Goal: Information Seeking & Learning: Learn about a topic

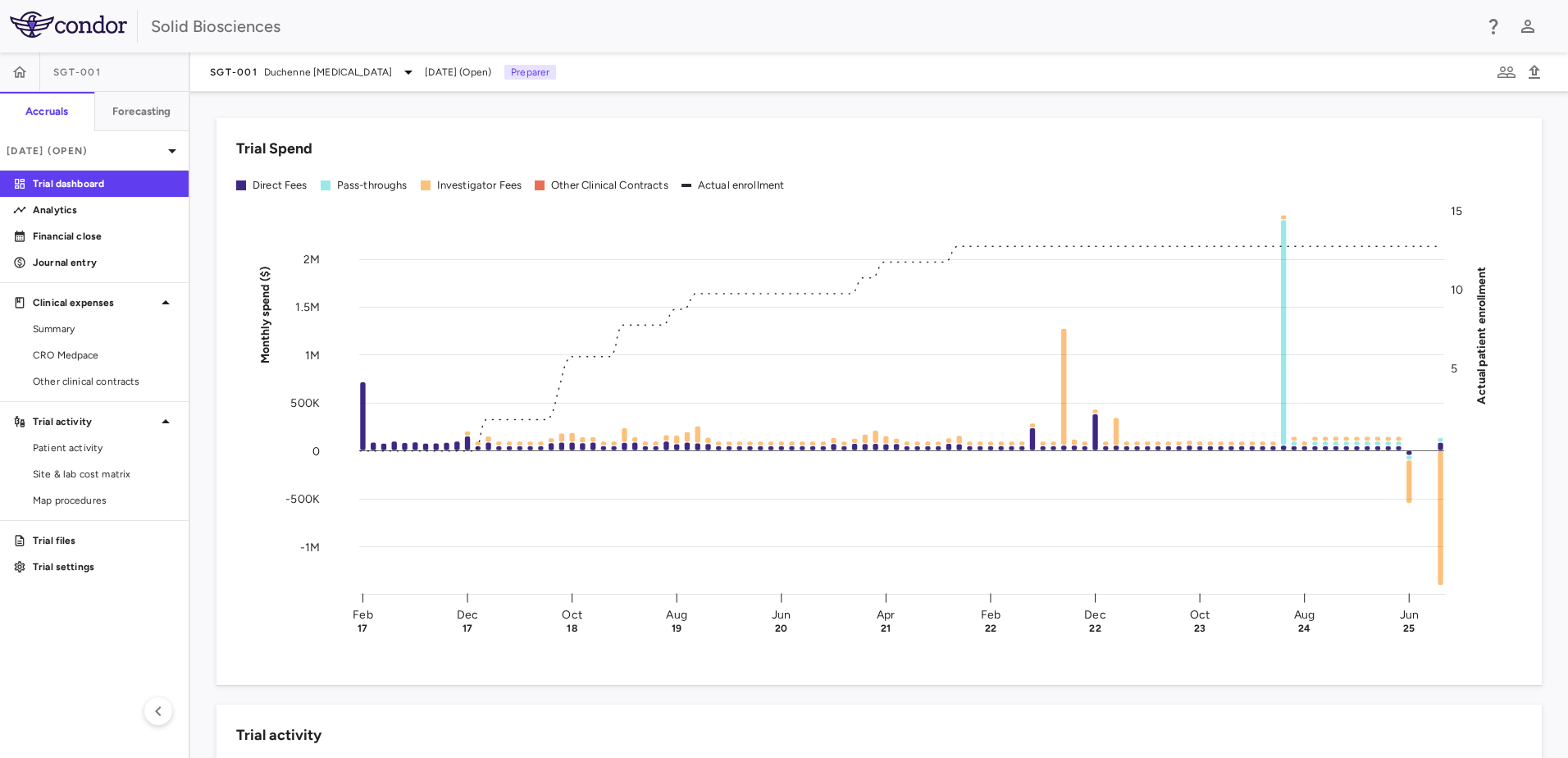
click at [472, 113] on div "Trial Spend Direct Fees Pass-throughs Investigator Fees Other Clinical Contract…" at bounding box center [869, 392] width 1345 height 587
click at [63, 354] on span "CRO Medpace" at bounding box center [104, 355] width 142 height 15
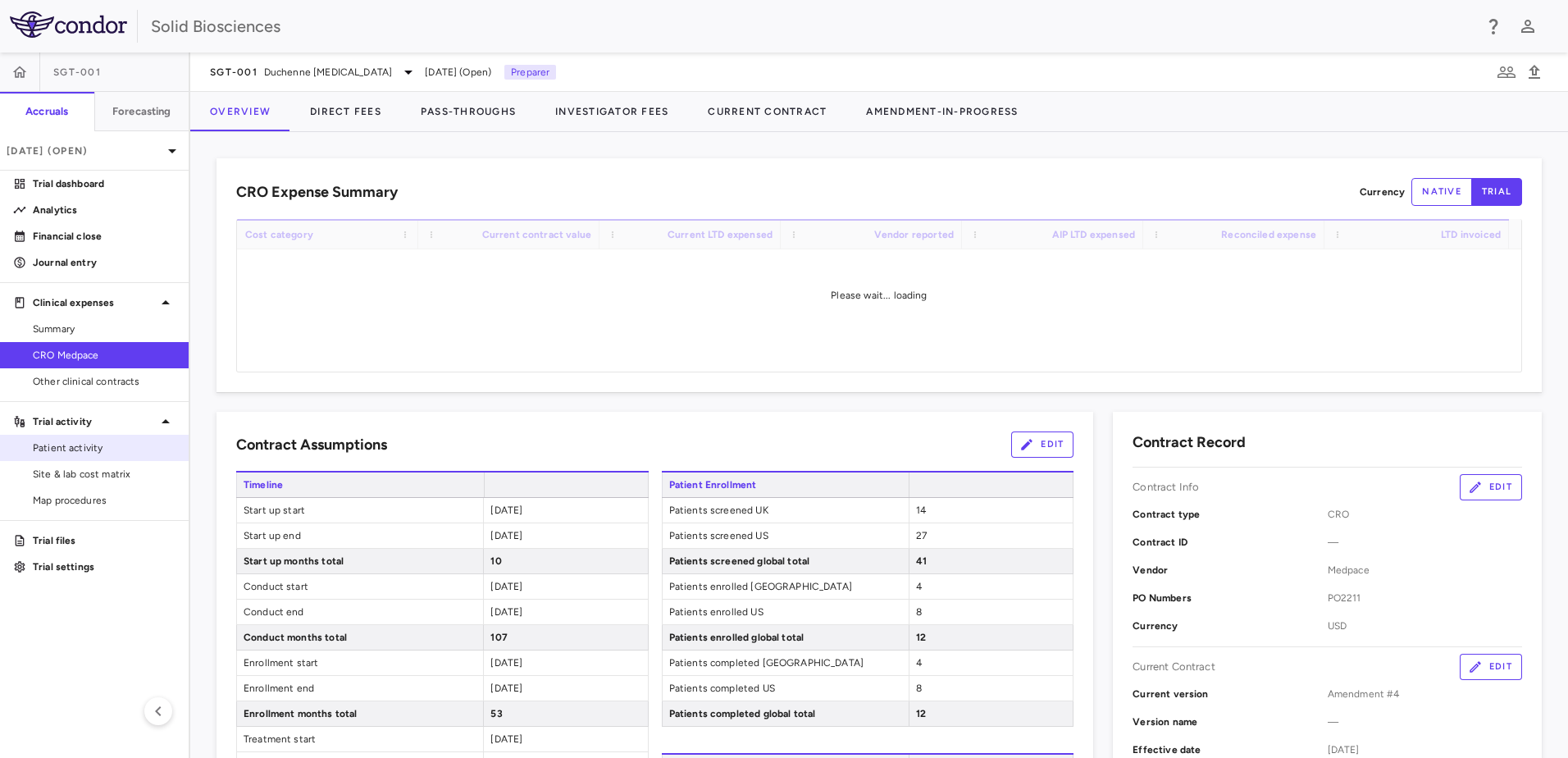
click at [93, 449] on span "Patient activity" at bounding box center [104, 447] width 142 height 15
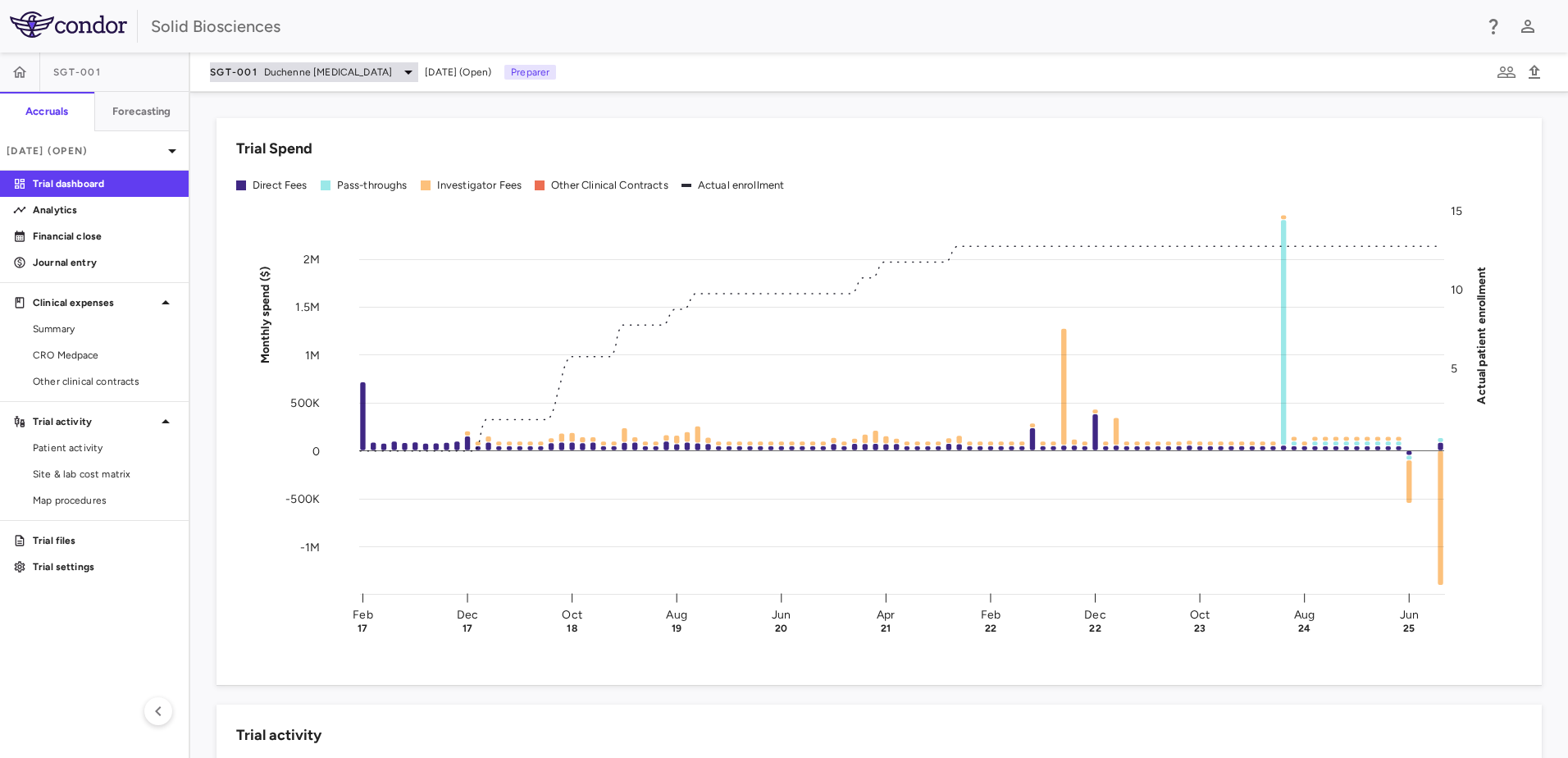
click at [389, 71] on span "Duchenne [MEDICAL_DATA]" at bounding box center [327, 72] width 128 height 15
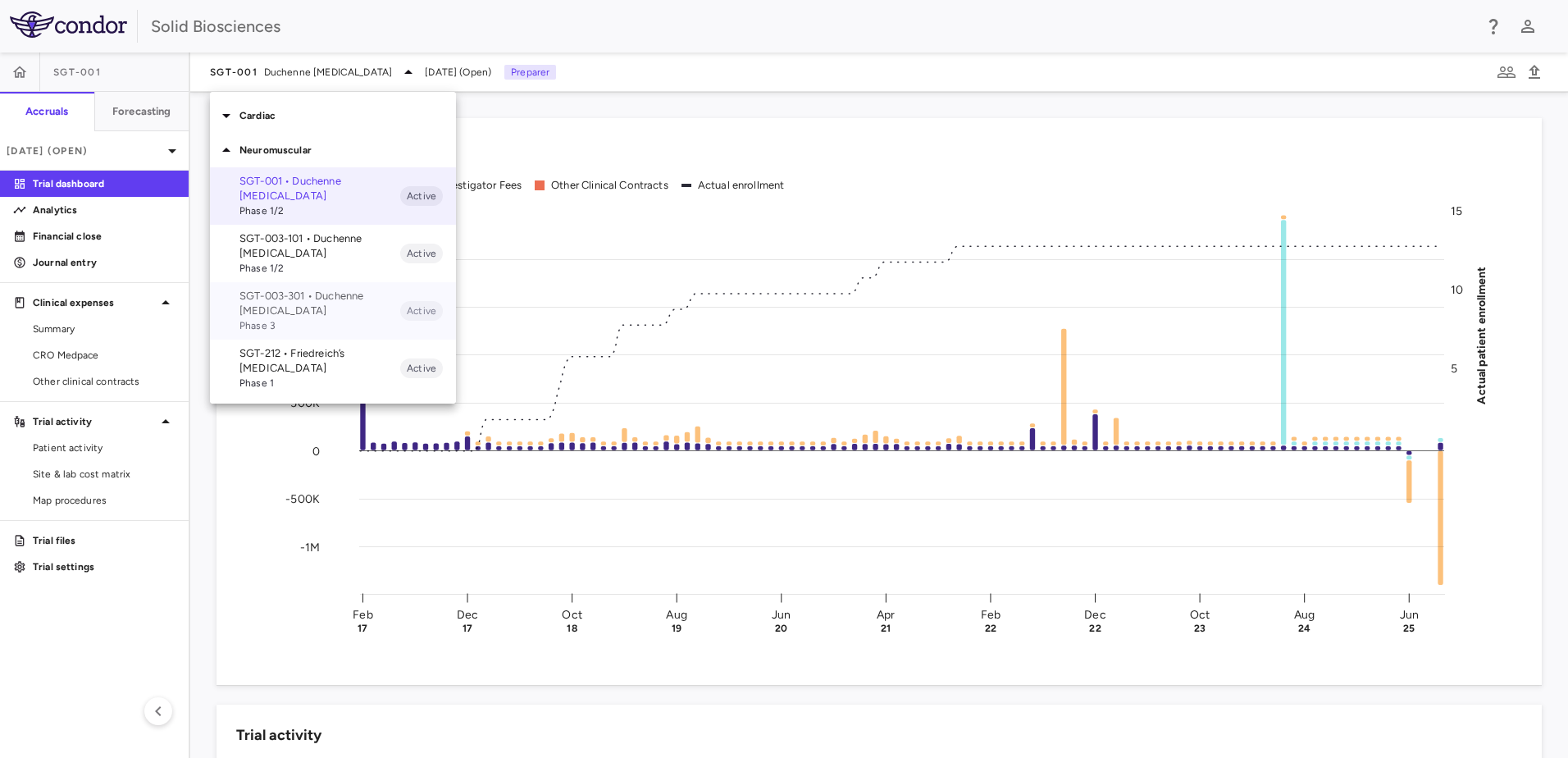
click at [309, 309] on p "SGT-003-301 • Duchenne muscular dystrophy" at bounding box center [320, 304] width 161 height 30
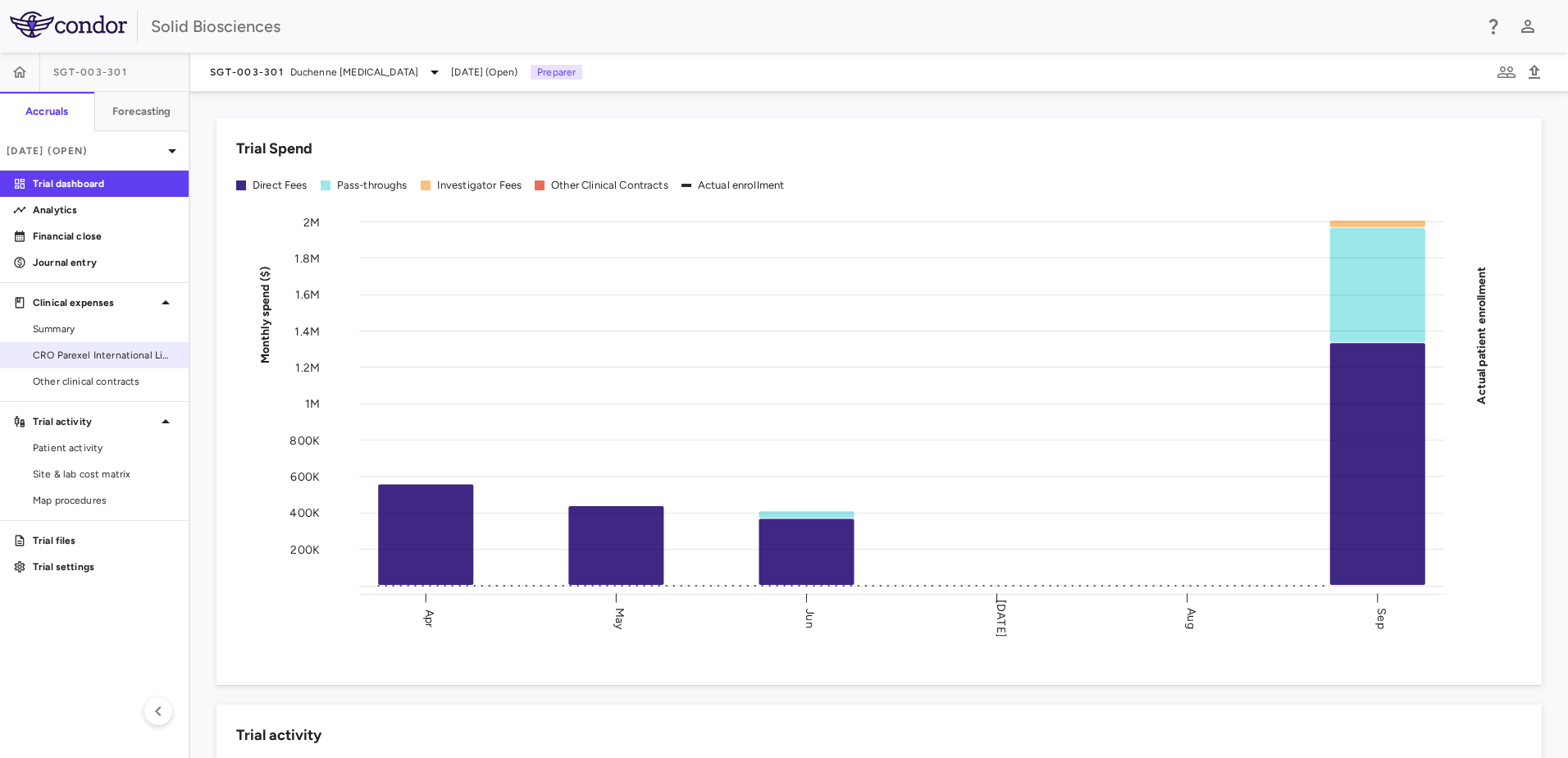
click at [79, 348] on span "CRO Parexel International Limited" at bounding box center [104, 355] width 142 height 15
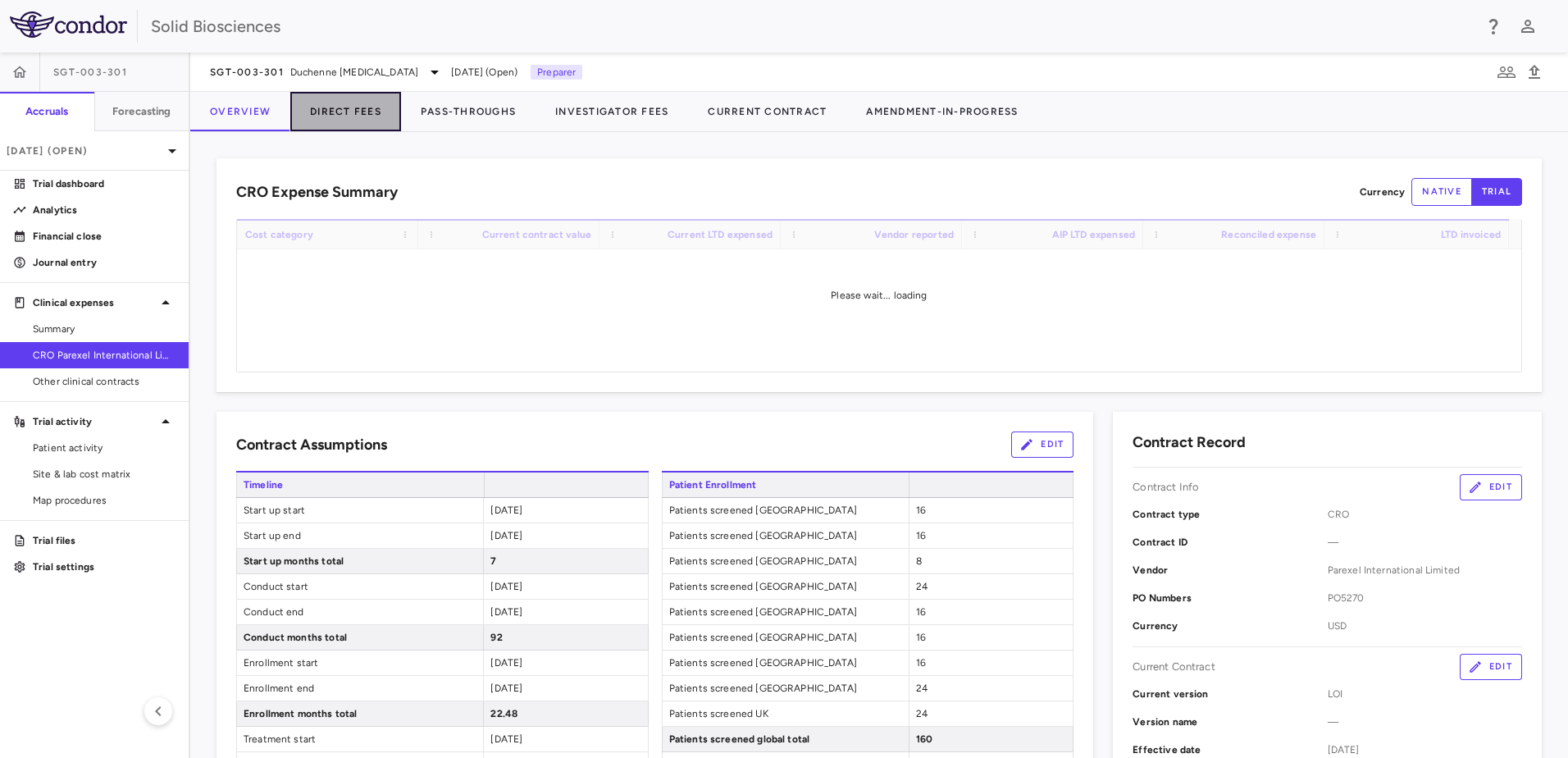
click at [339, 110] on button "Direct Fees" at bounding box center [346, 111] width 111 height 39
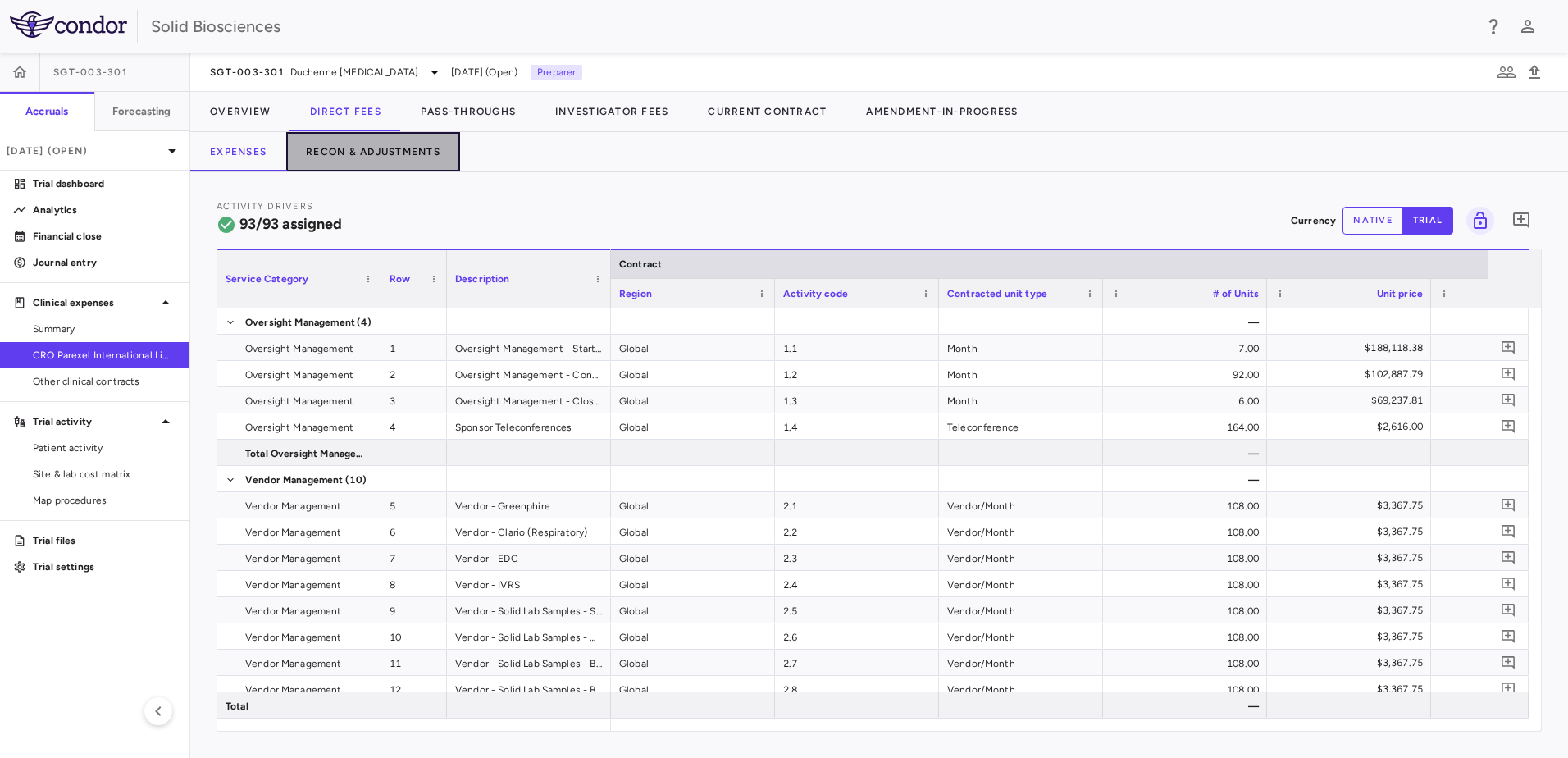
click at [355, 150] on button "Recon & Adjustments" at bounding box center [373, 151] width 174 height 39
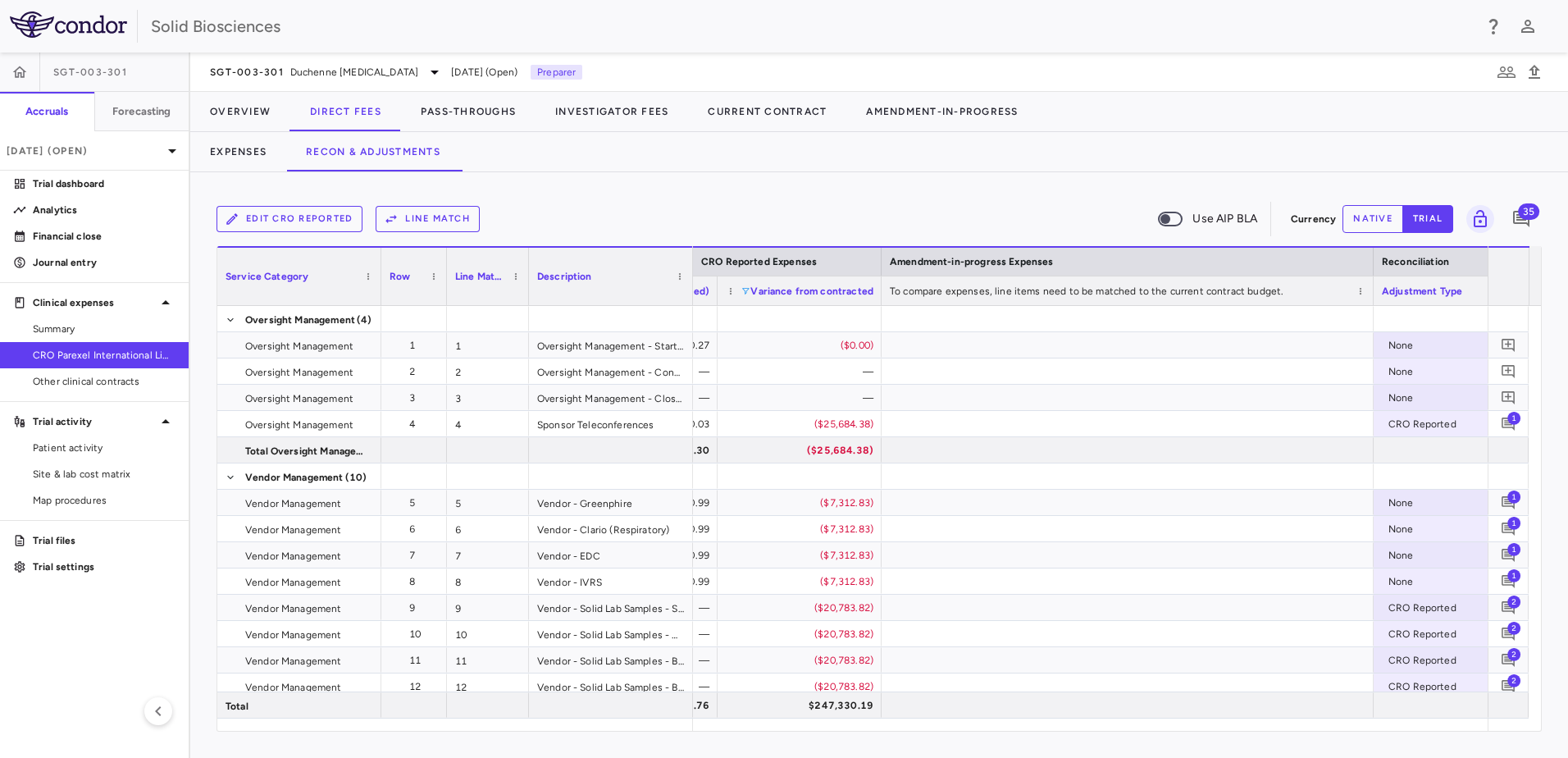
click at [748, 291] on span at bounding box center [745, 291] width 10 height 10
drag, startPoint x: 926, startPoint y: 206, endPoint x: 935, endPoint y: 213, distance: 11.4
click at [926, 205] on div "Edit CRO reported Line Match Use AIP BLA" at bounding box center [750, 218] width 1068 height 34
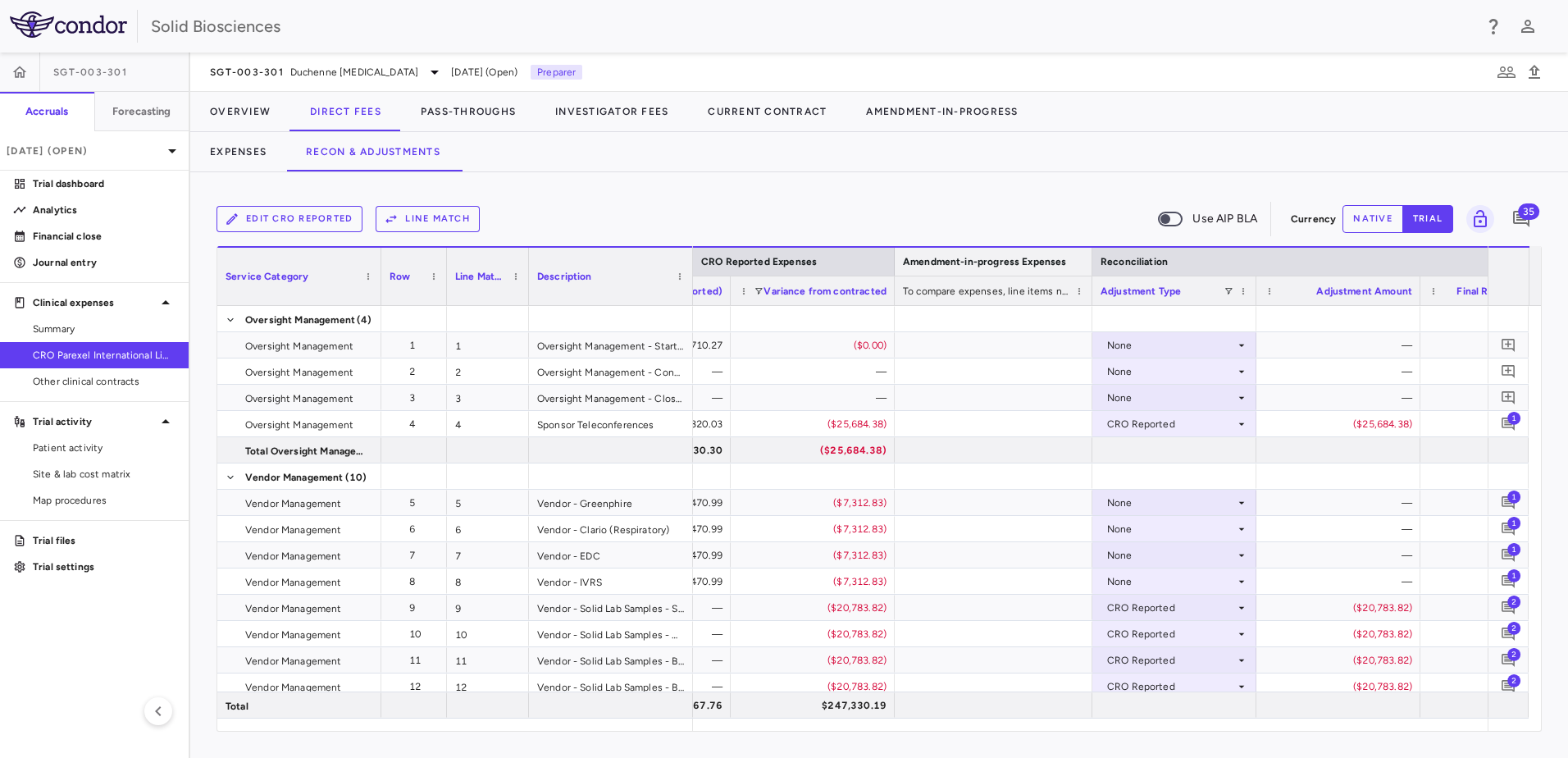
drag, startPoint x: 1388, startPoint y: 252, endPoint x: 1092, endPoint y: 292, distance: 298.7
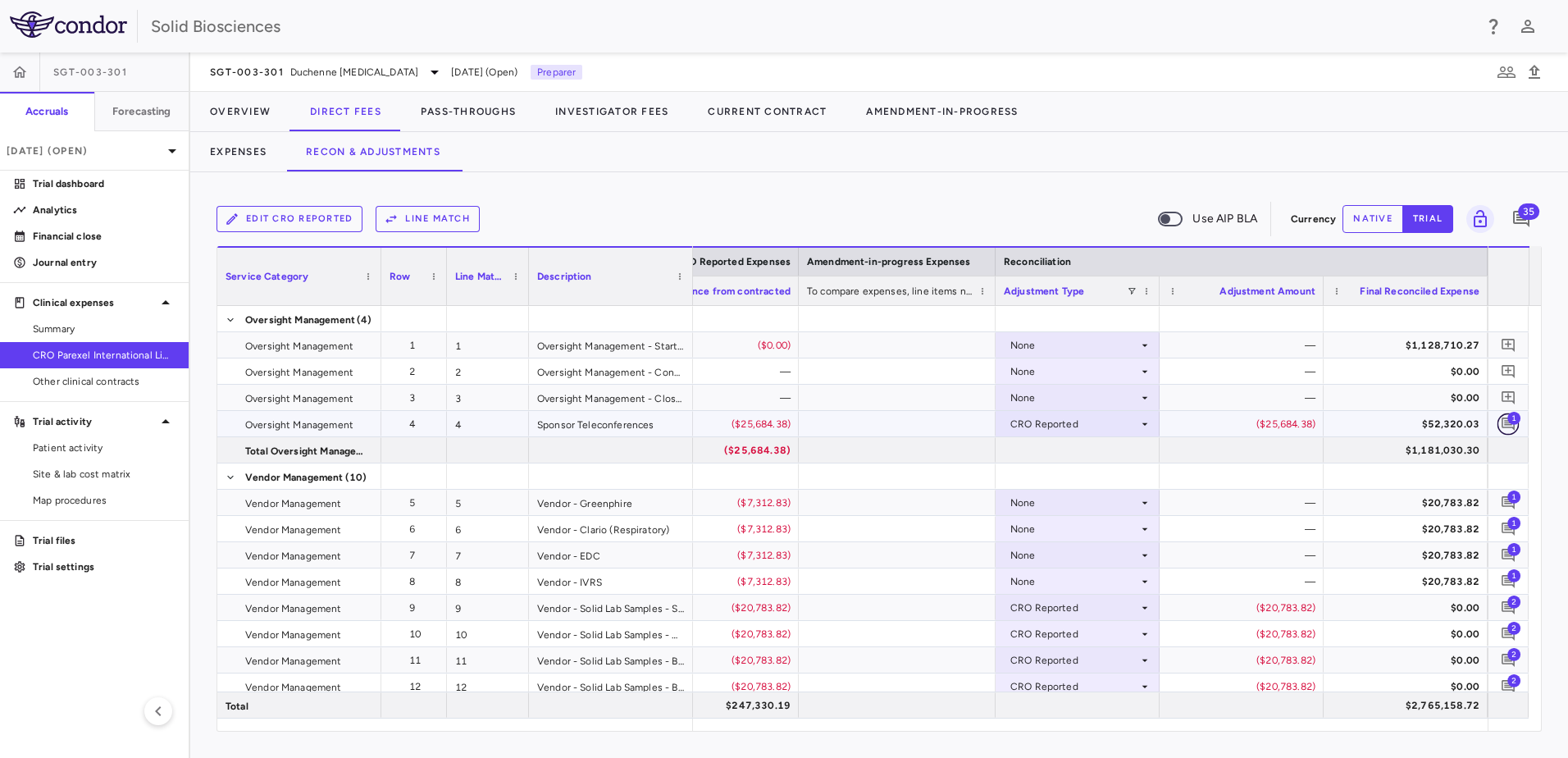
click at [1503, 424] on icon "Add comment" at bounding box center [1509, 424] width 16 height 16
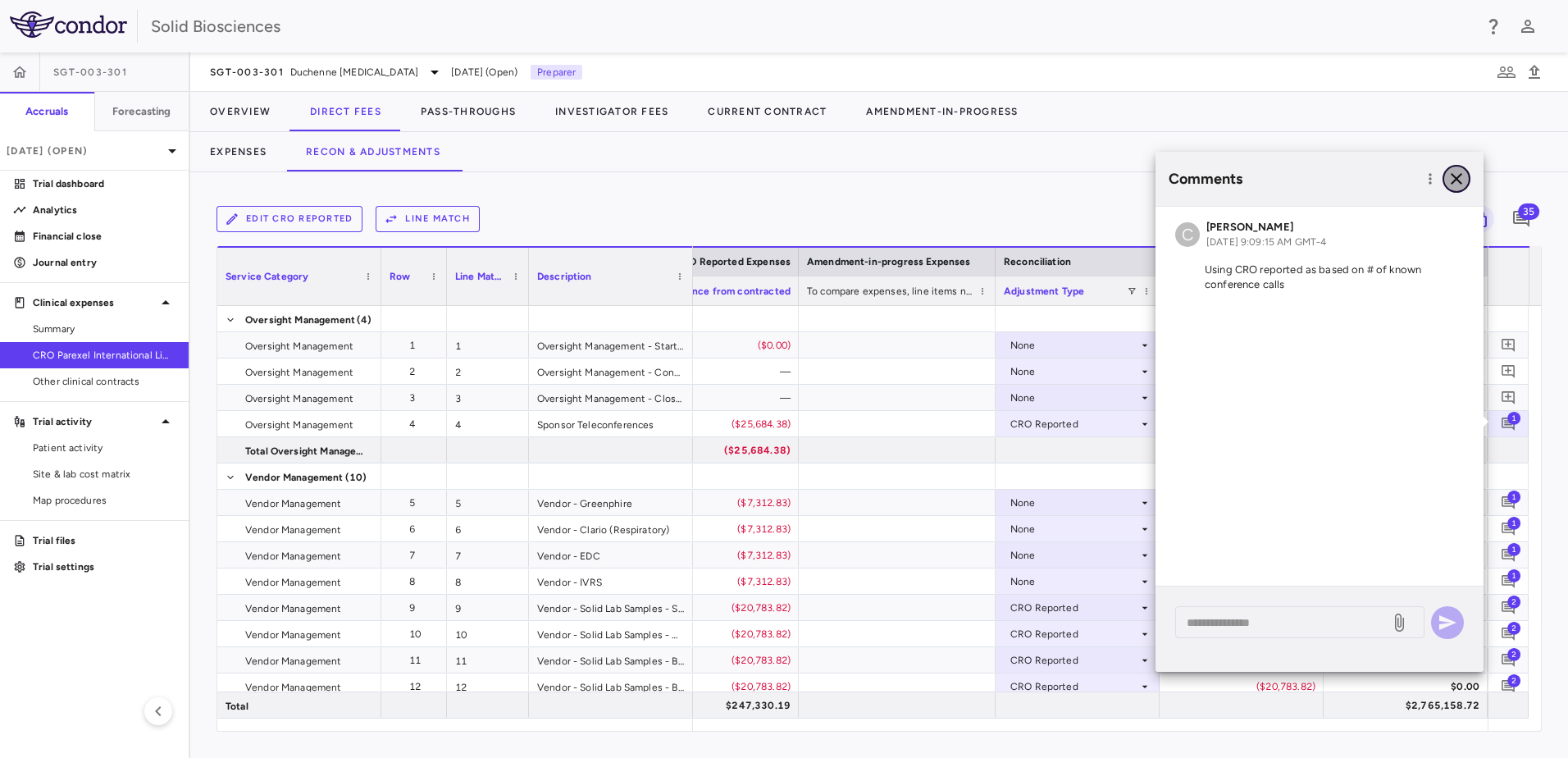
click at [1458, 177] on icon "button" at bounding box center [1456, 178] width 11 height 11
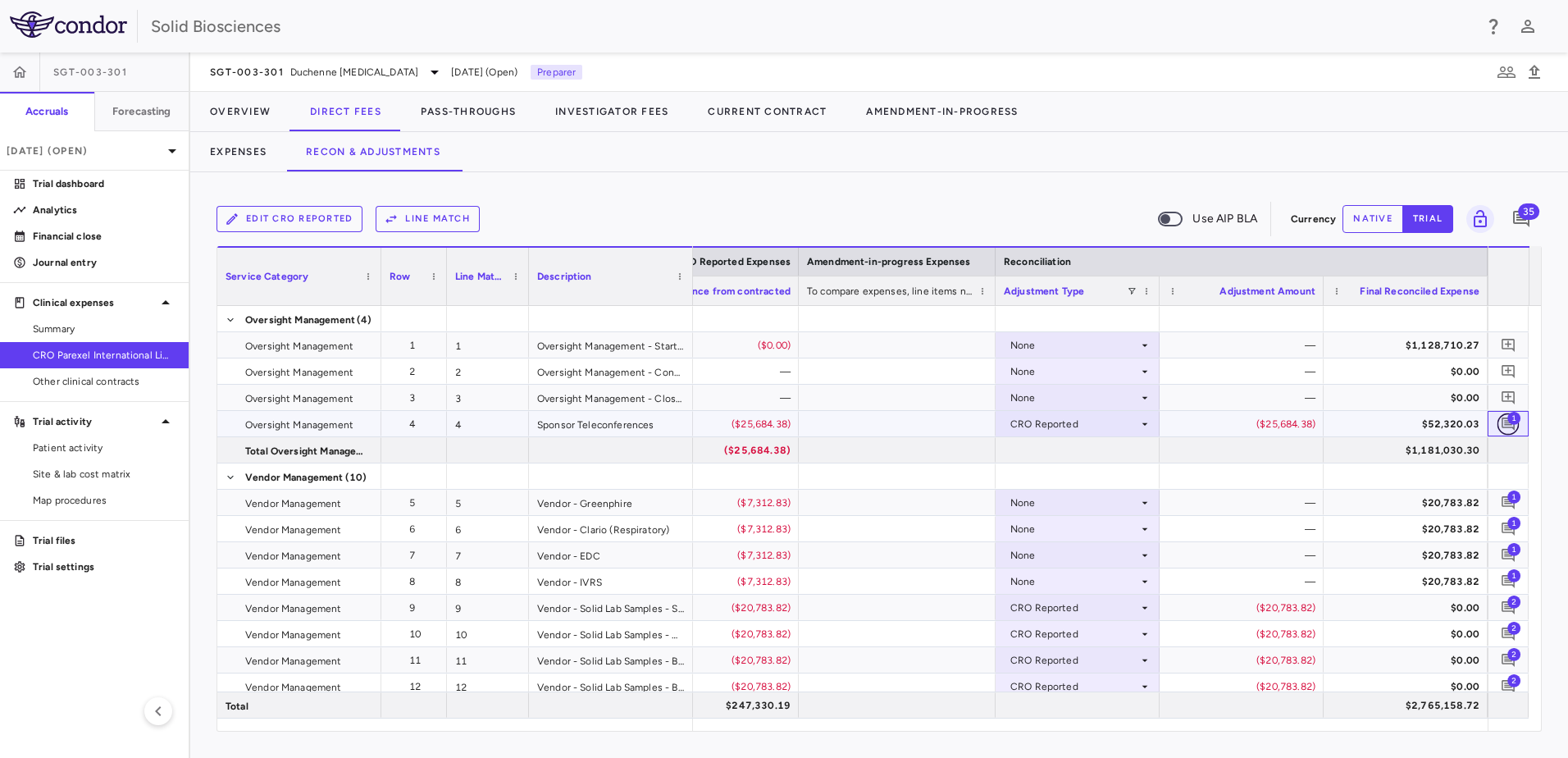
click at [1507, 421] on icon "Add comment" at bounding box center [1508, 424] width 13 height 13
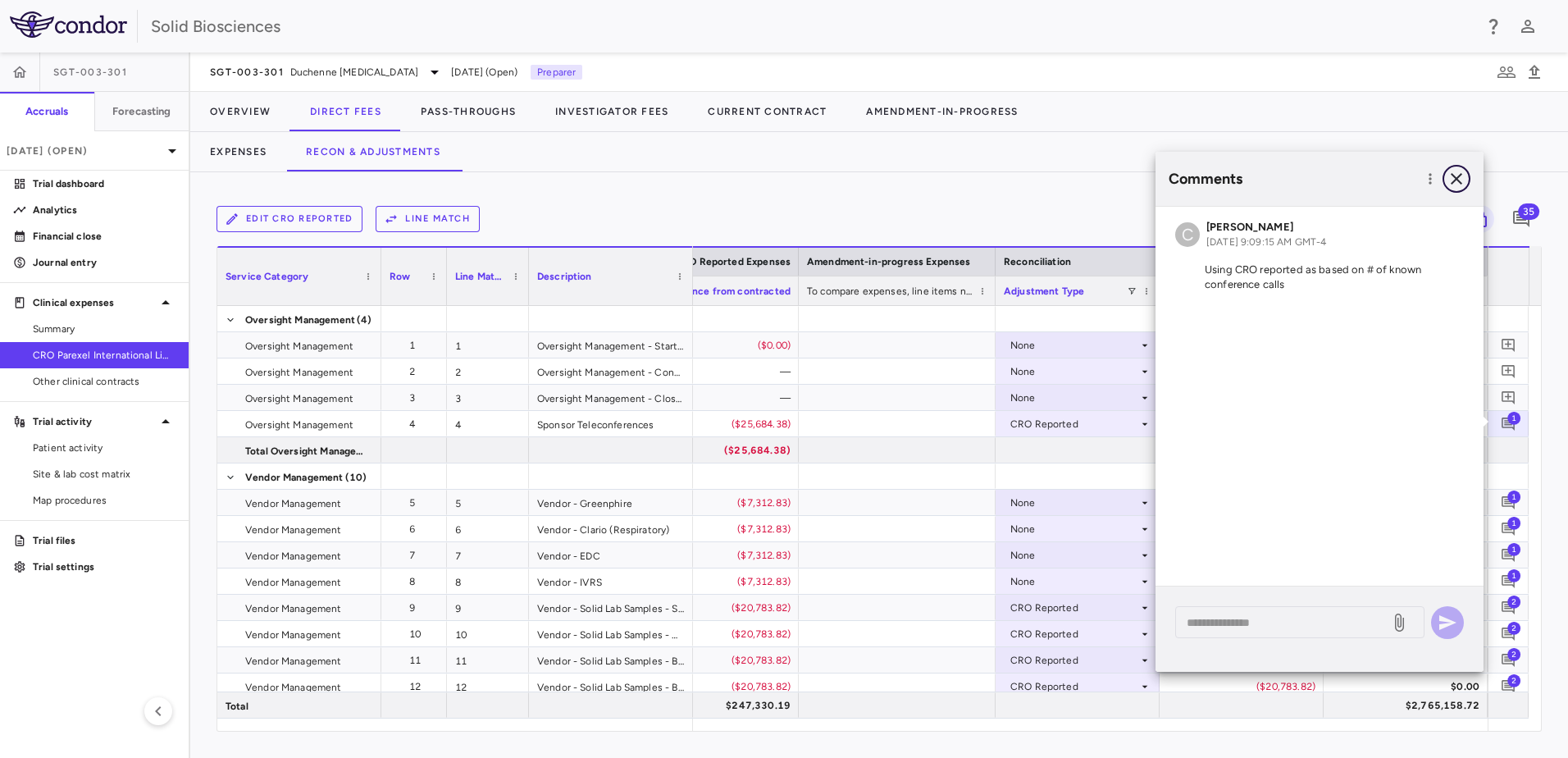
drag, startPoint x: 1455, startPoint y: 176, endPoint x: 1450, endPoint y: 184, distance: 9.4
click at [1455, 176] on icon "button" at bounding box center [1456, 179] width 20 height 20
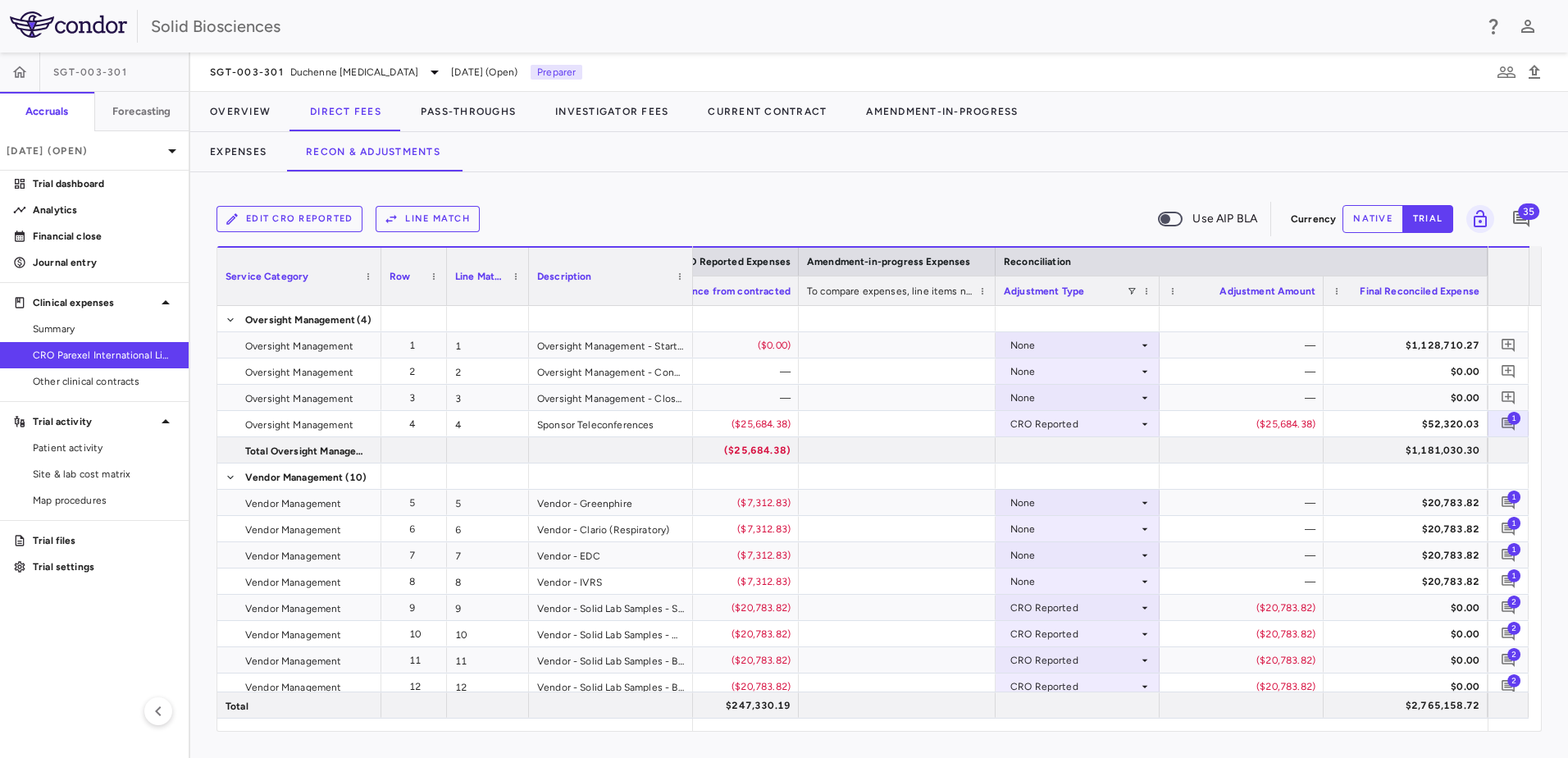
click at [584, 196] on div "Edit CRO reported Line Match Use AIP BLA Currency native trial 35 Press ENTER t…" at bounding box center [879, 465] width 1378 height 586
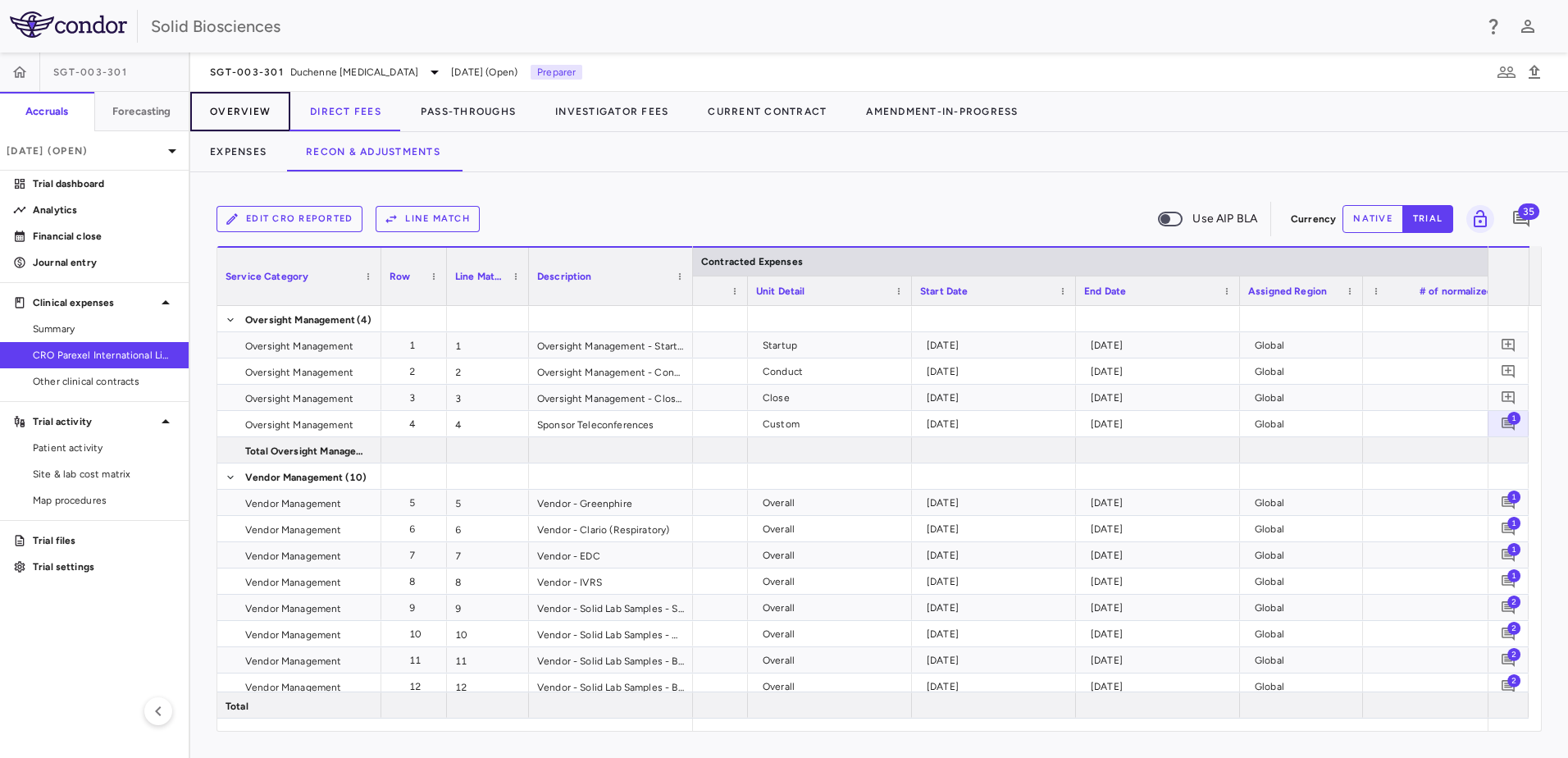
click at [235, 111] on button "Overview" at bounding box center [240, 111] width 100 height 39
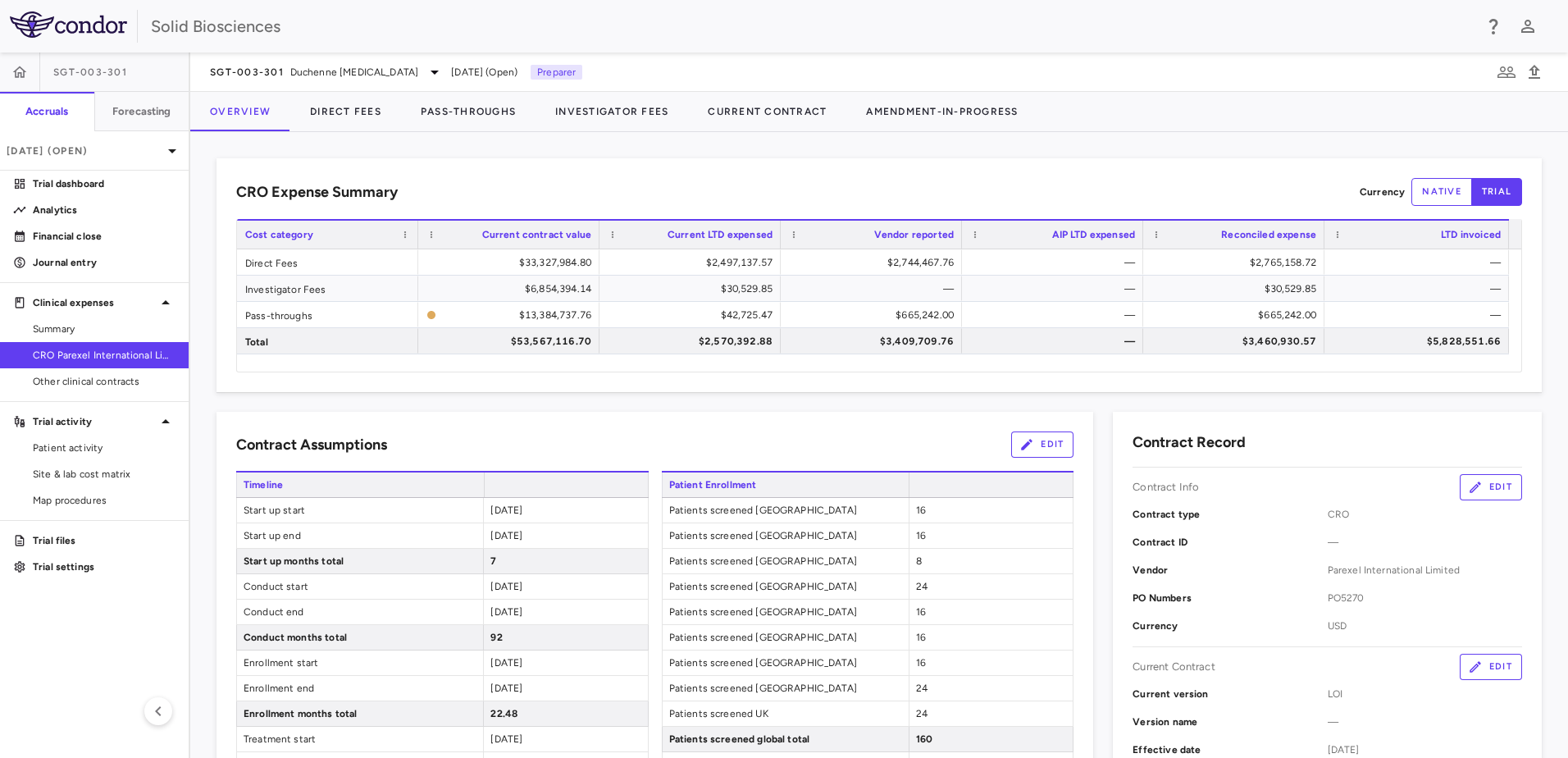
click at [1175, 168] on div "CRO Expense Summary Currency native trial Drag here to set row groups Drag here…" at bounding box center [879, 275] width 1325 height 234
click at [406, 70] on span "Duchenne [MEDICAL_DATA]" at bounding box center [354, 72] width 128 height 15
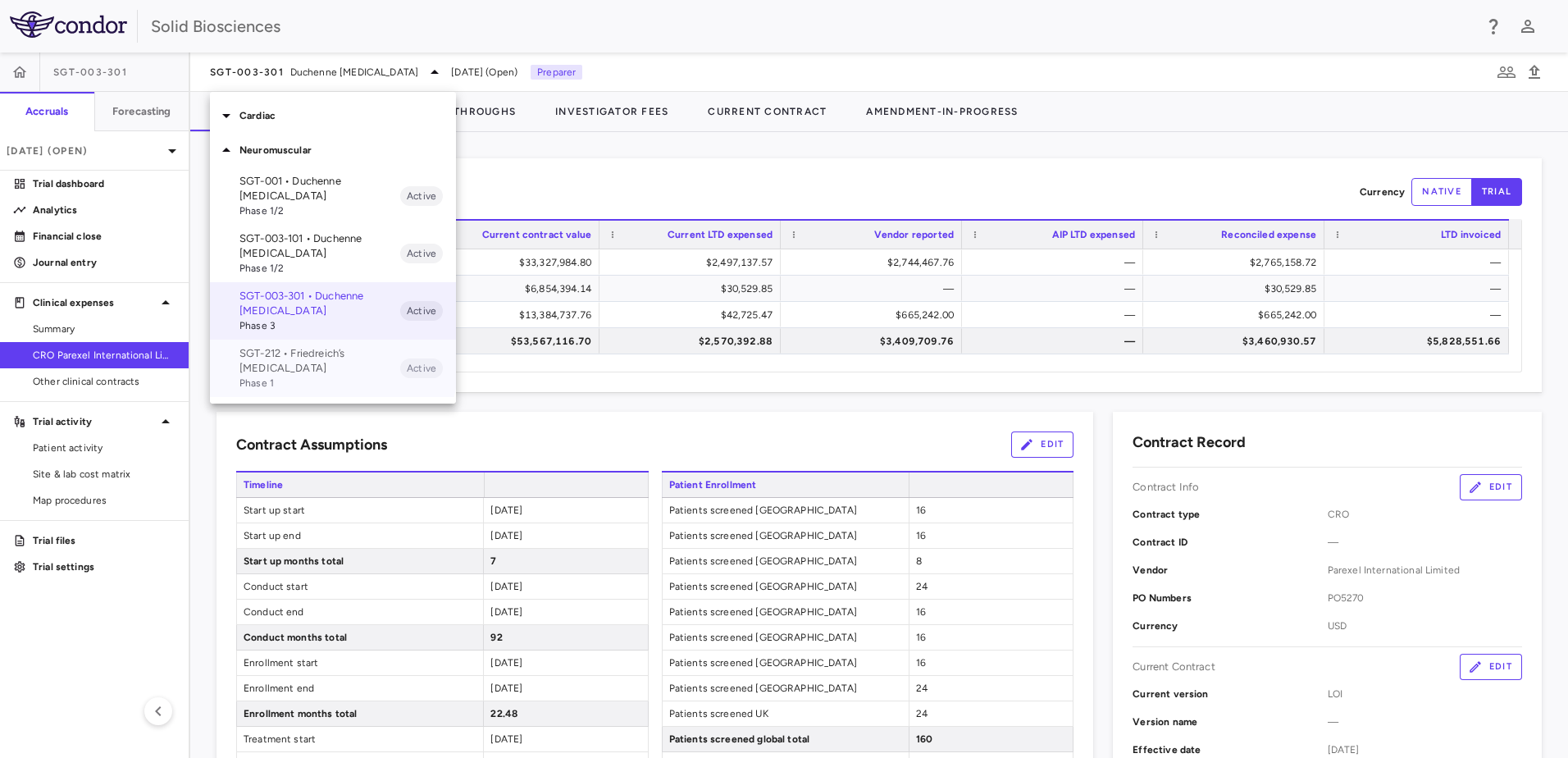
click at [292, 359] on p "SGT-212 • Friedreich’s ataxia" at bounding box center [320, 361] width 161 height 30
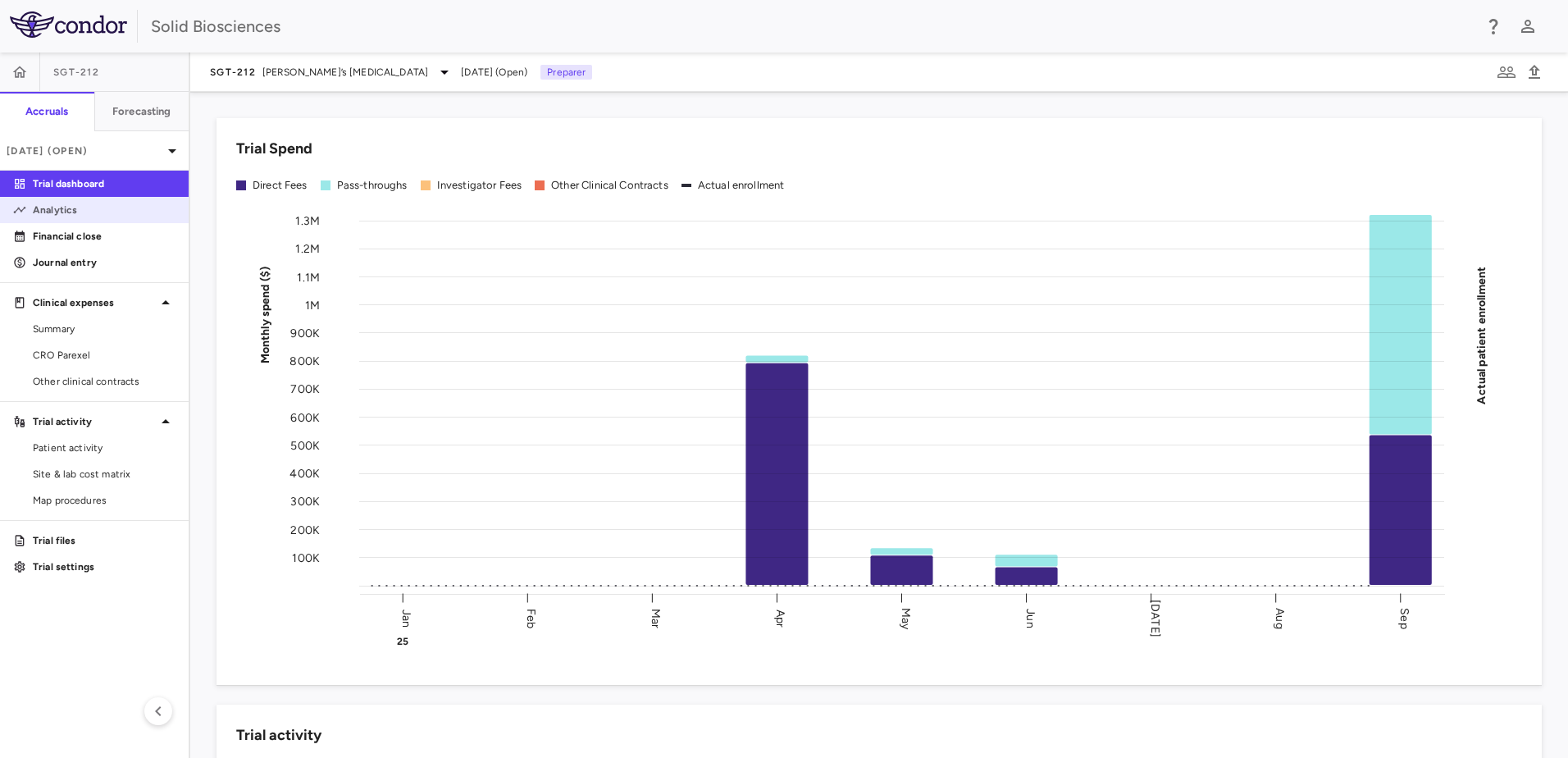
click at [62, 204] on p "Analytics" at bounding box center [104, 210] width 142 height 15
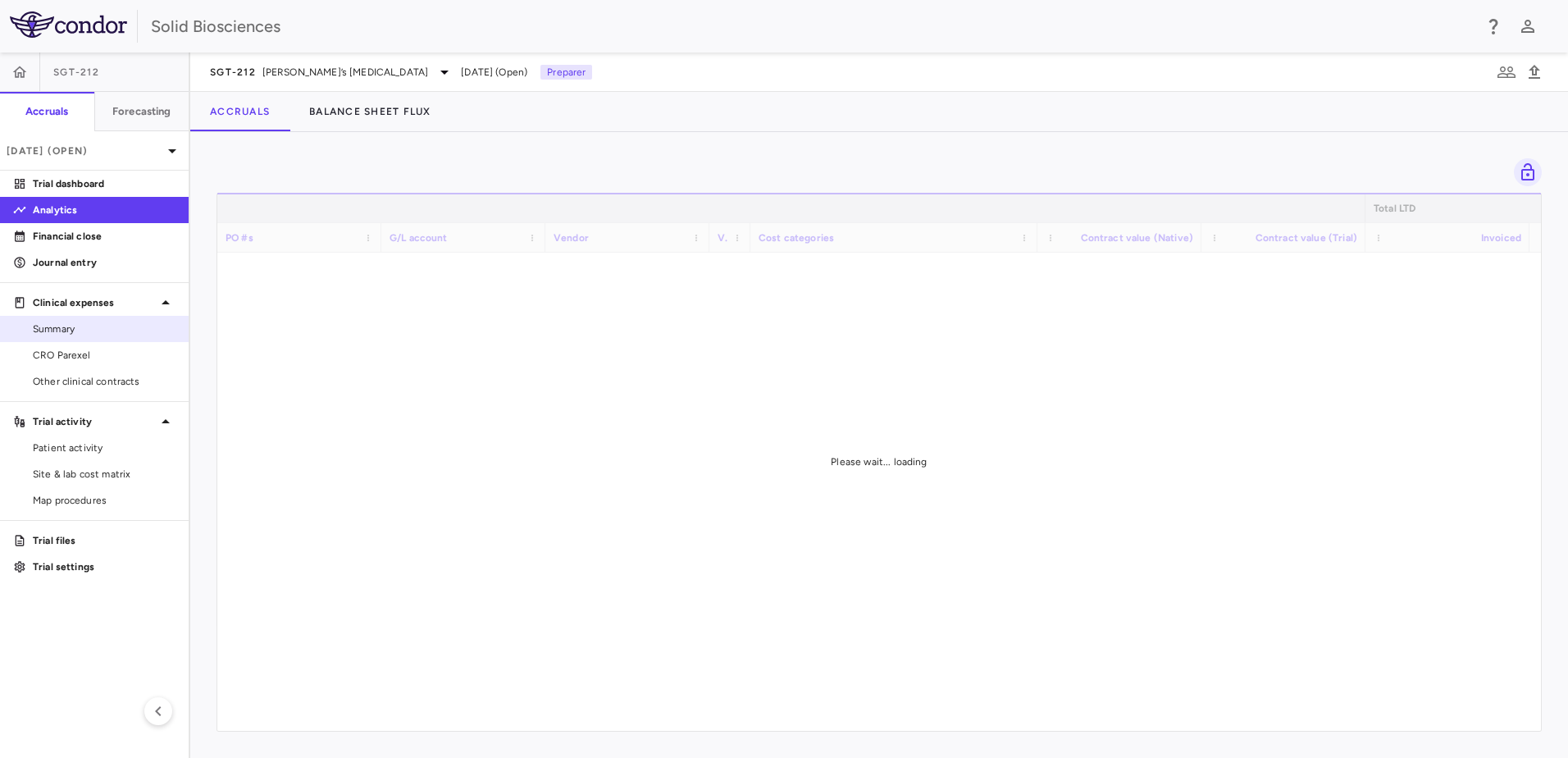
click at [65, 324] on span "Summary" at bounding box center [104, 328] width 142 height 15
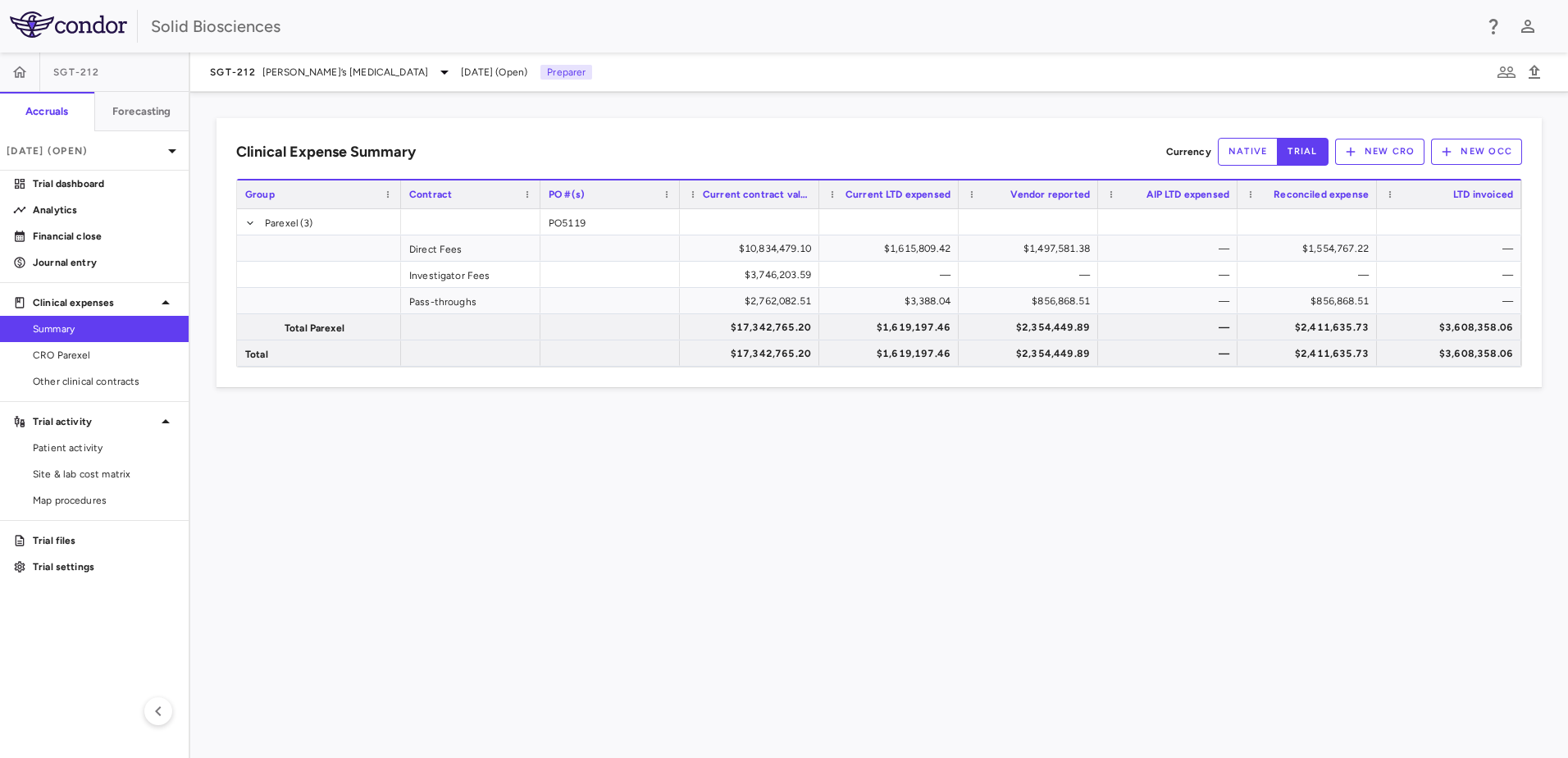
click at [501, 97] on div "Clinical Expense Summary Currency native trial New CRO New OCC Drag here to set…" at bounding box center [879, 424] width 1378 height 666
click at [870, 101] on div "Clinical Expense Summary Currency native trial New CRO New OCC Drag here to set…" at bounding box center [879, 424] width 1378 height 666
click at [794, 104] on div "Clinical Expense Summary Currency native trial New CRO New OCC Drag here to set…" at bounding box center [879, 424] width 1378 height 666
click at [272, 73] on span "Friedreich’s ataxia" at bounding box center [346, 72] width 167 height 15
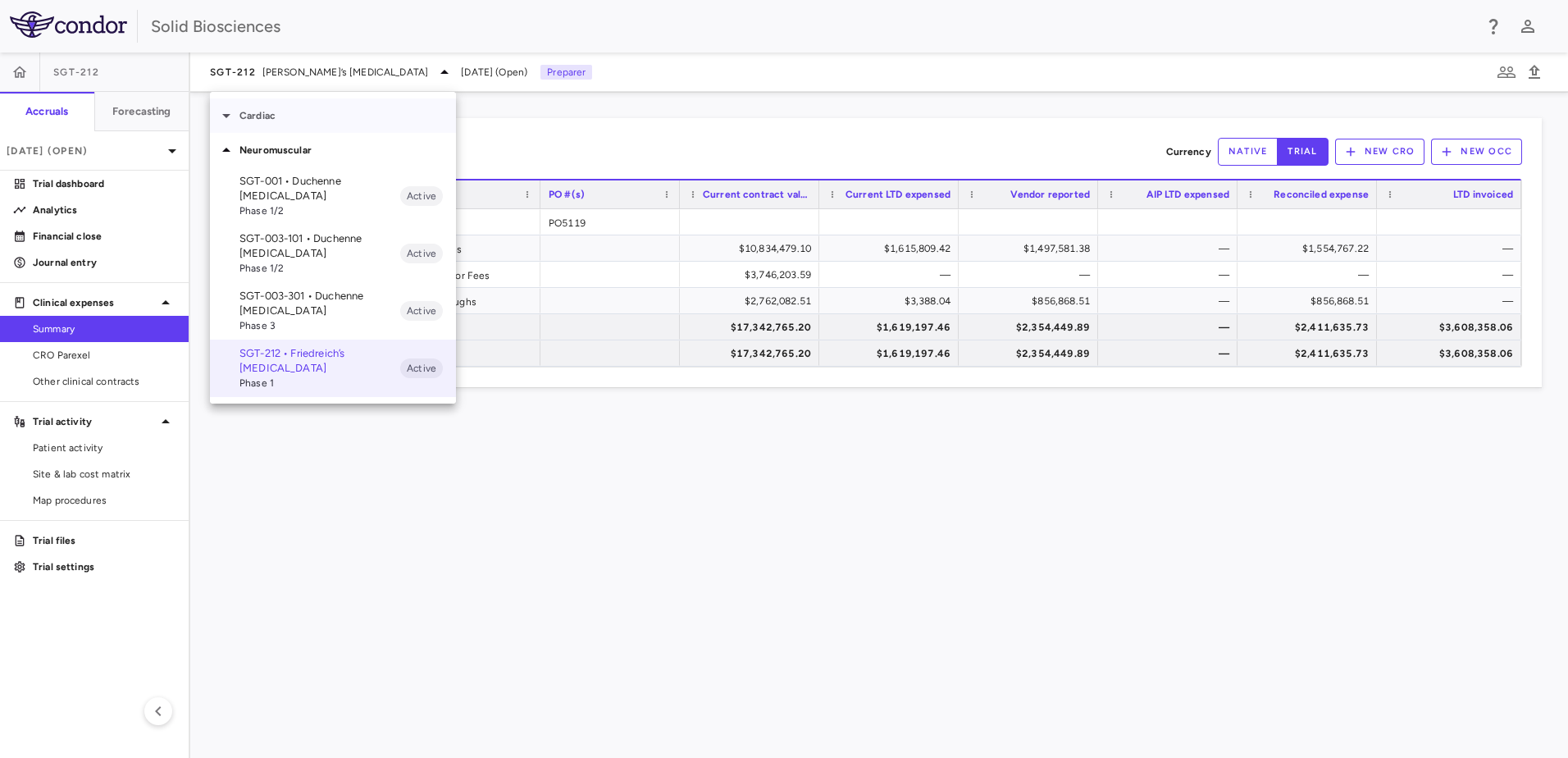
click at [255, 121] on p "Cardiac" at bounding box center [347, 115] width 217 height 15
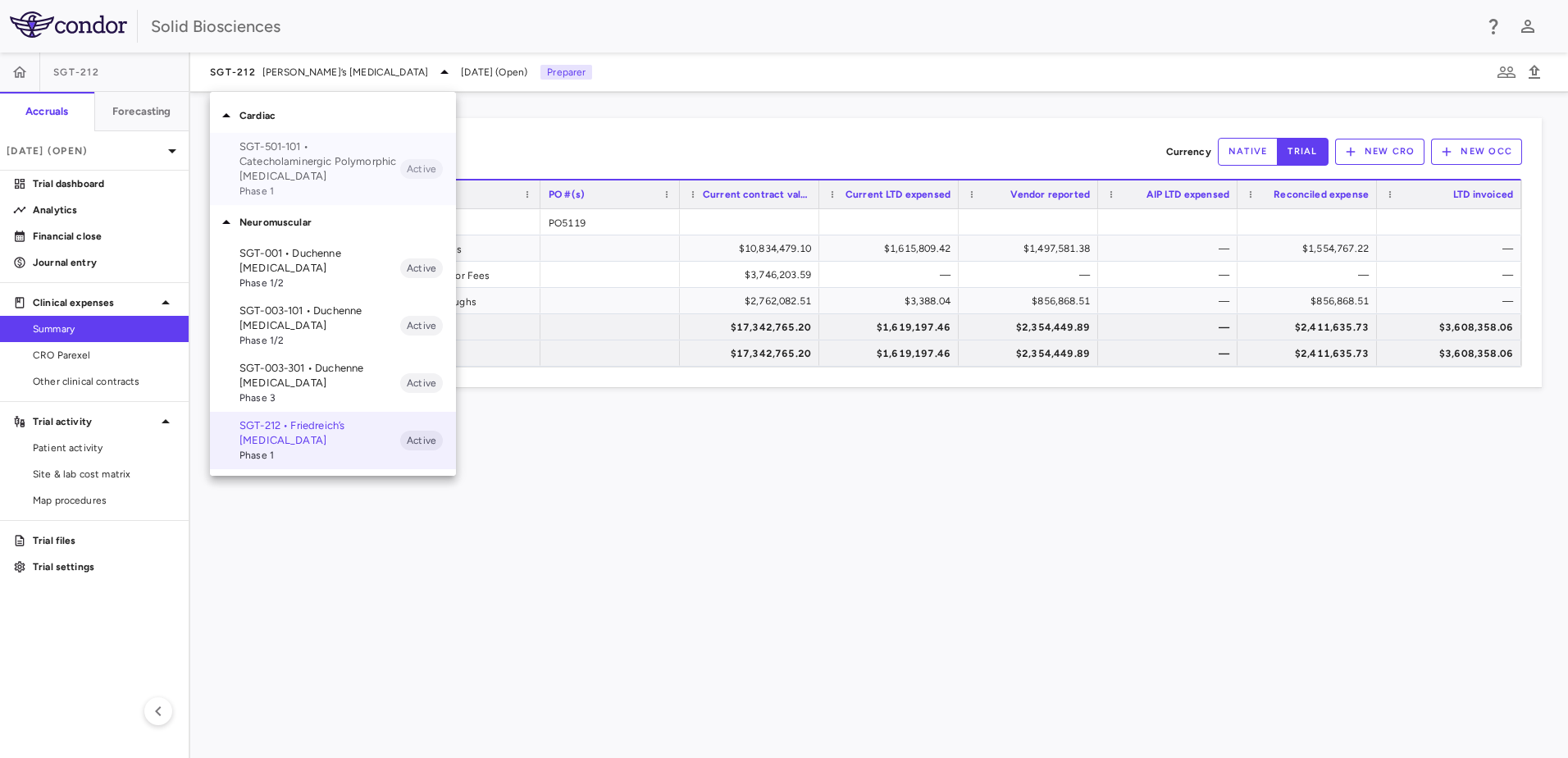
click at [280, 158] on p "SGT-501-101 • Catecholaminergic Polymorphic Ventricular Tachycardia" at bounding box center [320, 162] width 161 height 45
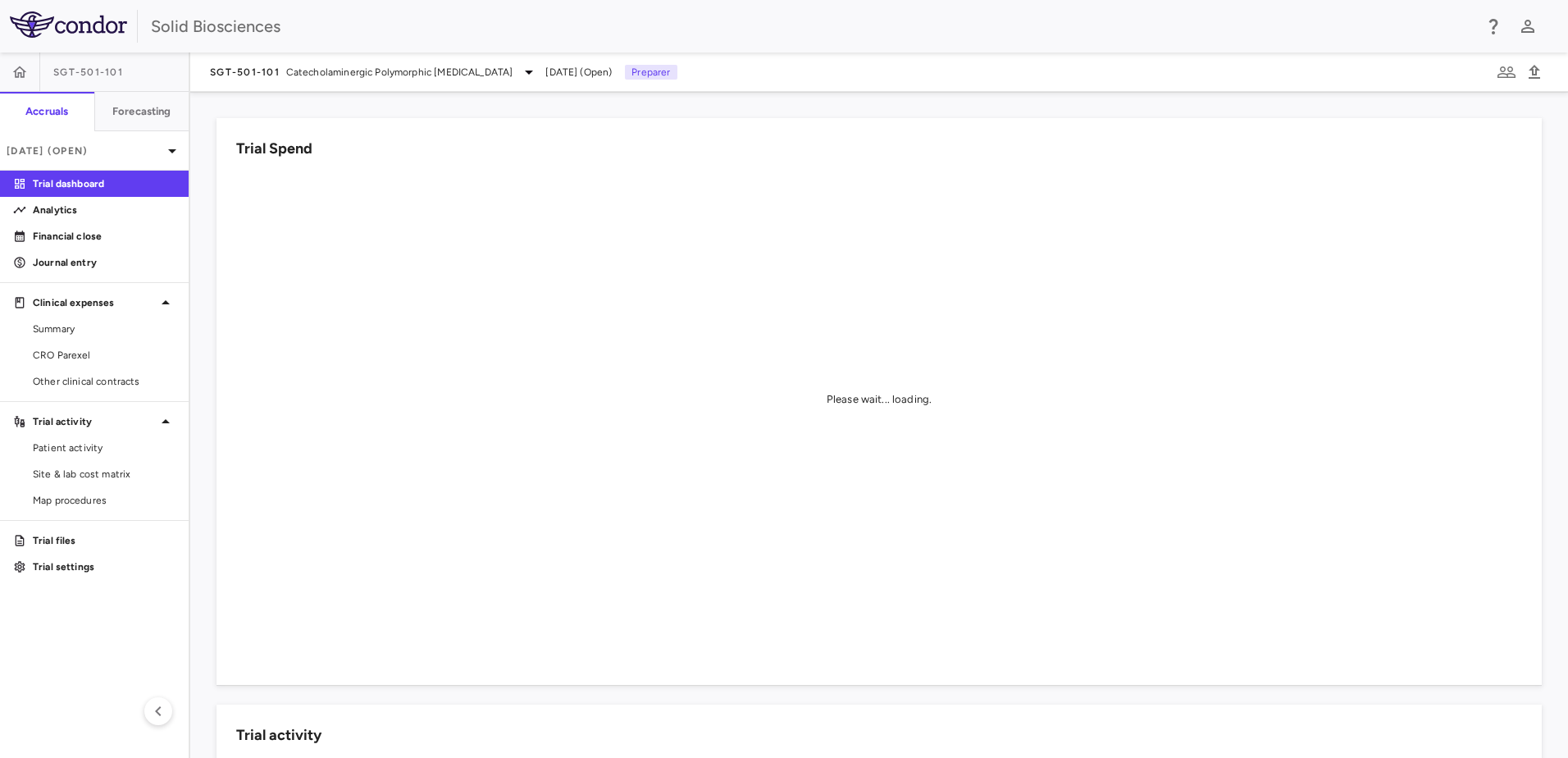
click at [774, 105] on div "Trial Spend Please wait... loading." at bounding box center [869, 392] width 1345 height 587
click at [437, 96] on div "Trial Spend Please wait... loading. Trial activity Drag here to set row groups …" at bounding box center [879, 424] width 1378 height 666
click at [477, 107] on div "Trial Spend Please wait... loading." at bounding box center [869, 392] width 1345 height 587
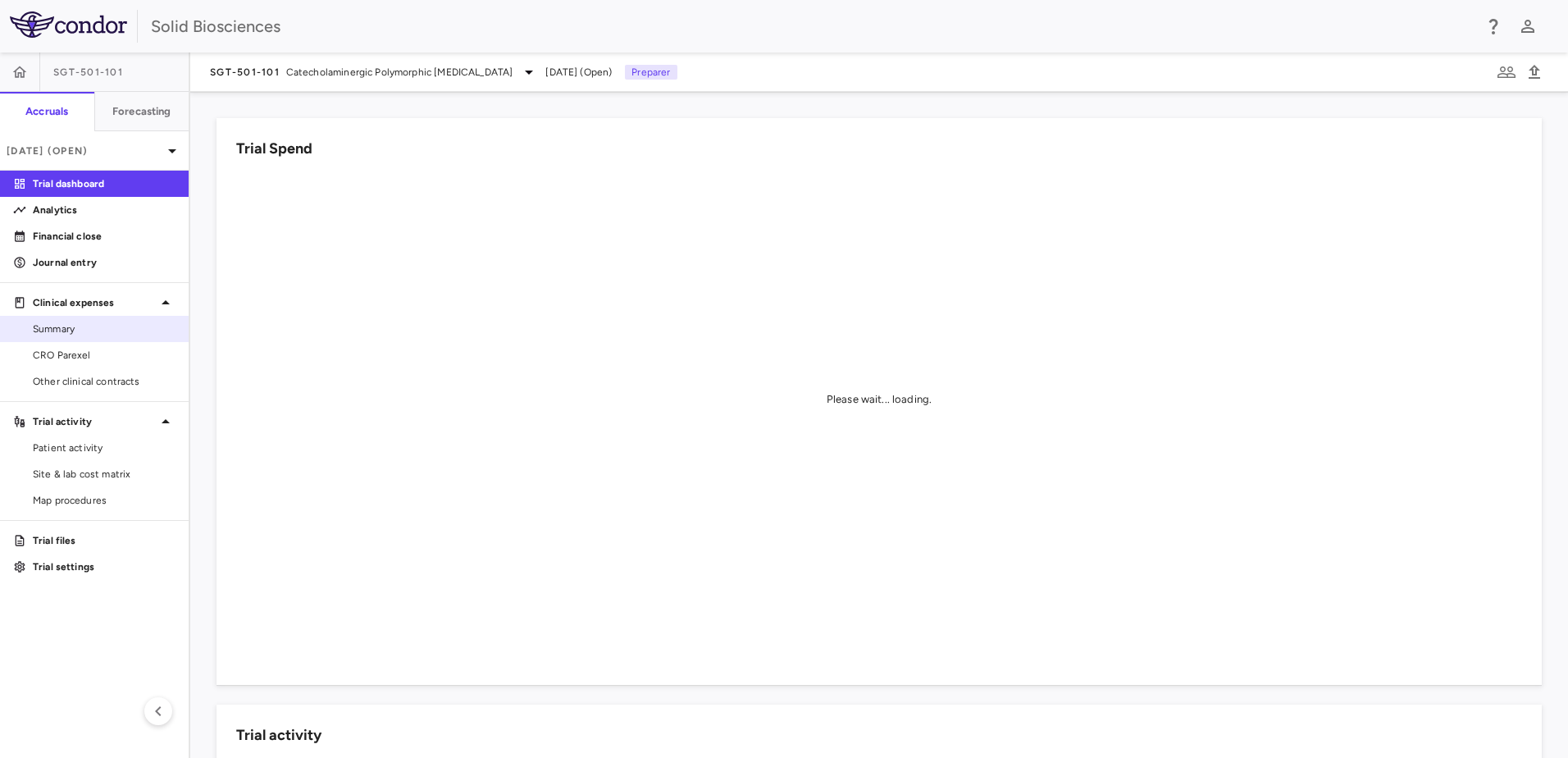
click at [72, 322] on span "Summary" at bounding box center [104, 328] width 142 height 15
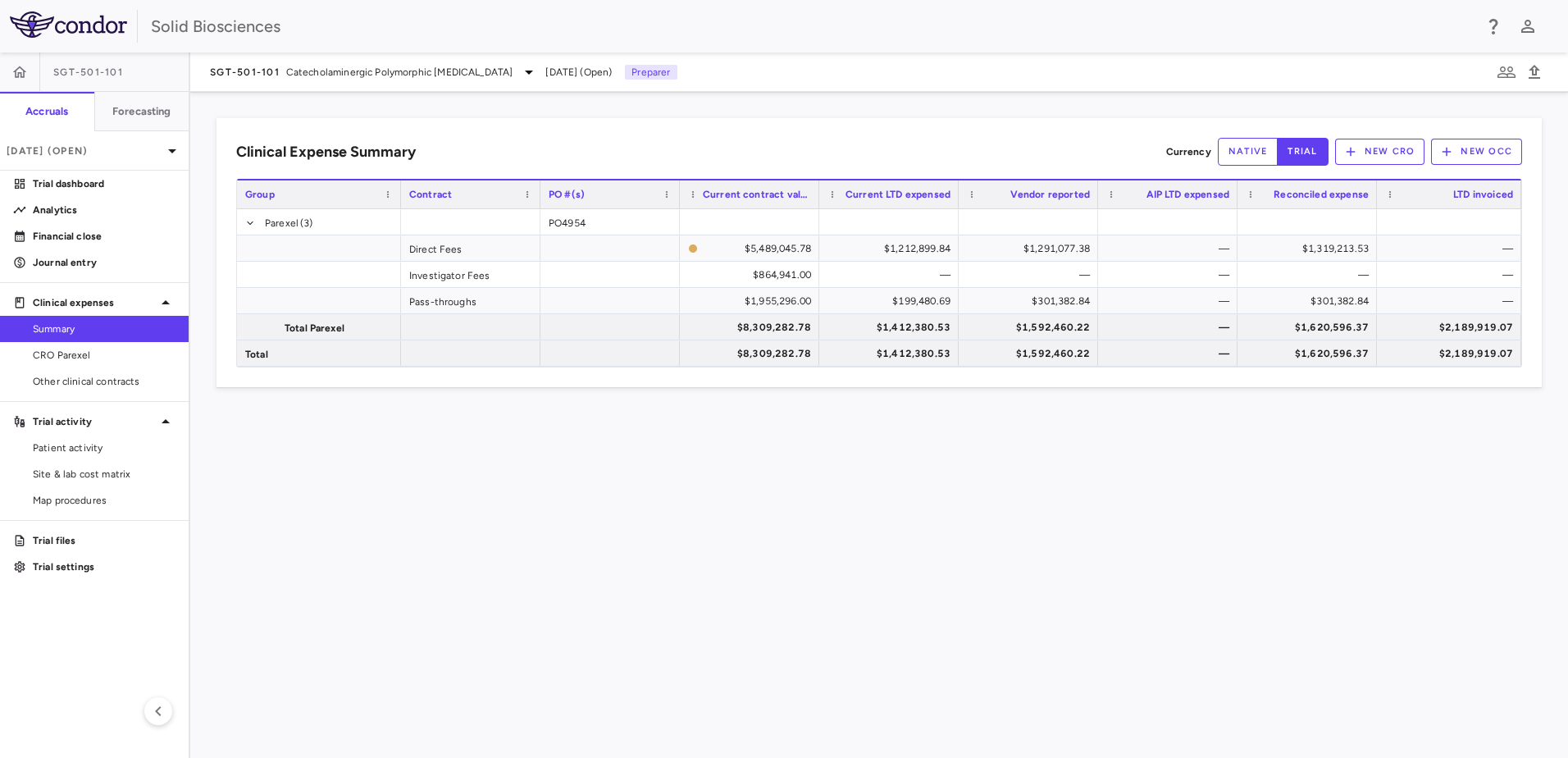
click at [811, 438] on div "Clinical Expense Summary Currency native trial New CRO New OCC Drag here to set…" at bounding box center [879, 424] width 1378 height 666
click at [746, 447] on div "Clinical Expense Summary Currency native trial New CRO New OCC Drag here to set…" at bounding box center [879, 424] width 1378 height 666
click at [360, 101] on div "Clinical Expense Summary Currency native trial New CRO New OCC Drag here to set…" at bounding box center [879, 424] width 1378 height 666
click at [1027, 475] on div "Clinical Expense Summary Currency native trial New CRO New OCC Drag here to set…" at bounding box center [879, 424] width 1378 height 666
click at [400, 103] on div "Clinical Expense Summary Currency native trial New CRO New OCC Drag here to set…" at bounding box center [879, 424] width 1378 height 666
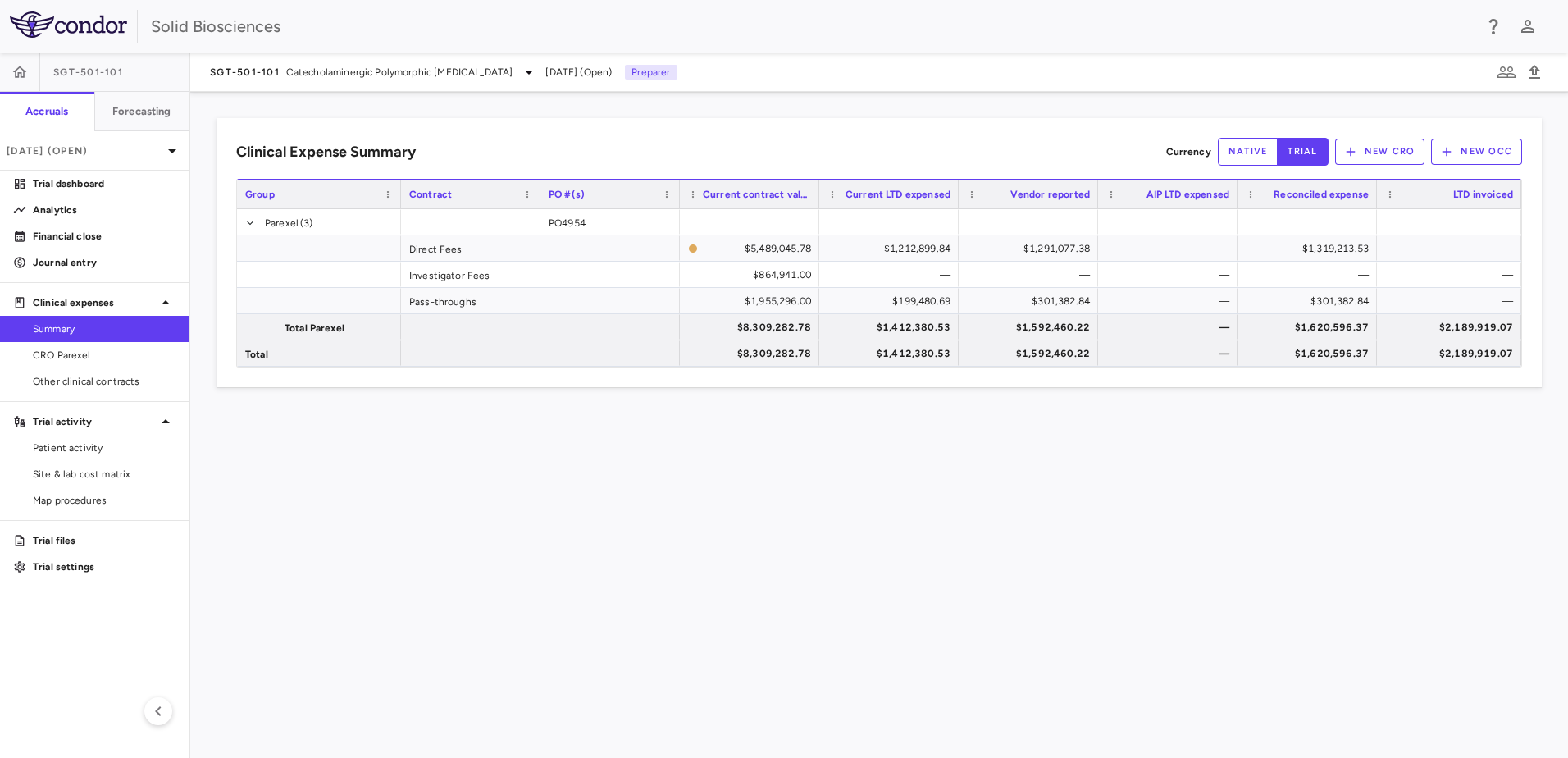
click at [415, 105] on div "Clinical Expense Summary Currency native trial New CRO New OCC Drag here to set…" at bounding box center [879, 424] width 1378 height 666
click at [548, 471] on div "Clinical Expense Summary Currency native trial New CRO New OCC Drag here to set…" at bounding box center [879, 424] width 1378 height 666
click at [644, 562] on div "Clinical Expense Summary Currency native trial New CRO New OCC Drag here to set…" at bounding box center [879, 424] width 1378 height 666
click at [767, 482] on div "Clinical Expense Summary Currency native trial New CRO New OCC Drag here to set…" at bounding box center [879, 424] width 1378 height 666
click at [653, 480] on div "Clinical Expense Summary Currency native trial New CRO New OCC Drag here to set…" at bounding box center [879, 424] width 1378 height 666
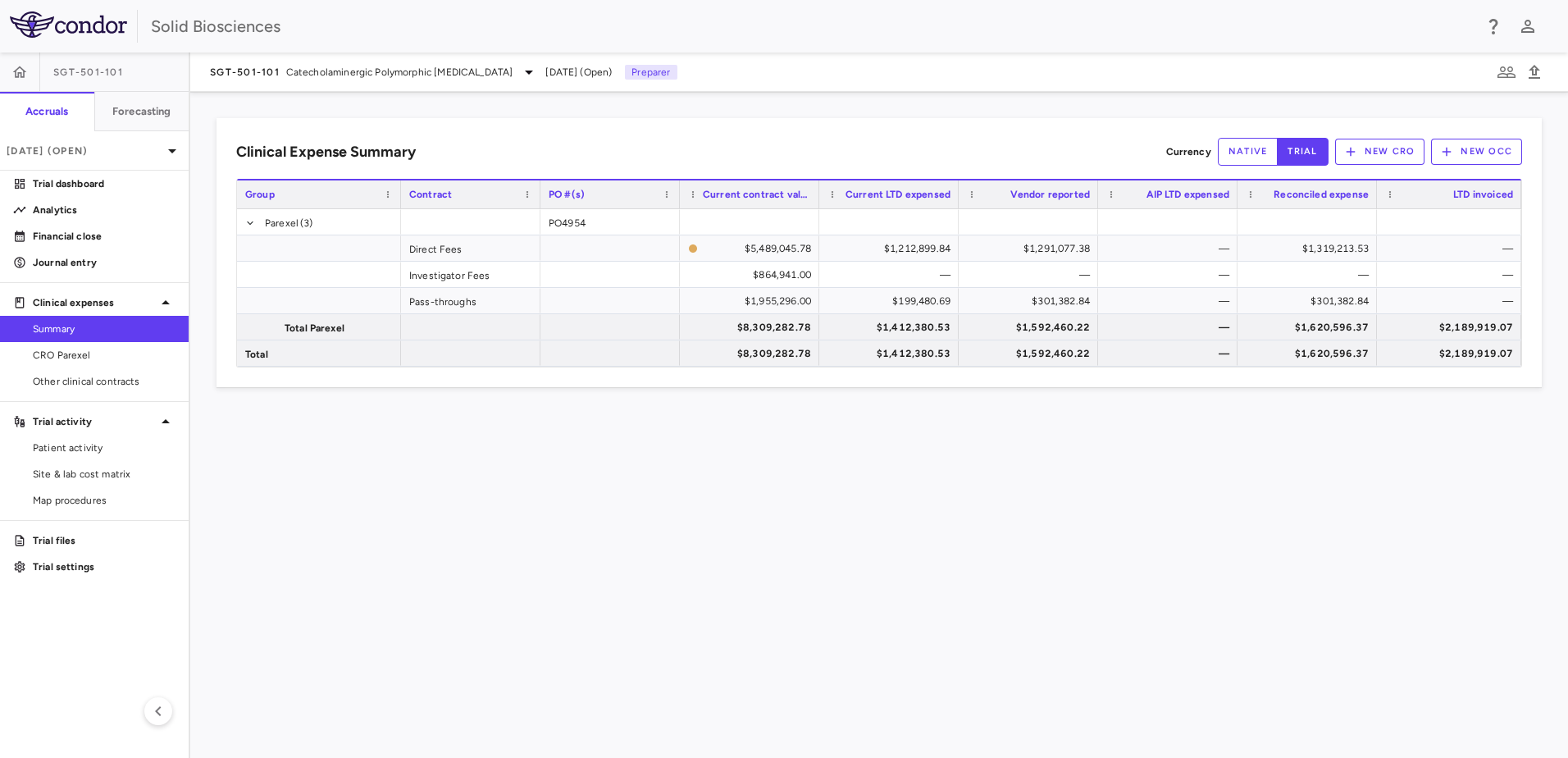
click at [885, 474] on div "Clinical Expense Summary Currency native trial New CRO New OCC Drag here to set…" at bounding box center [879, 424] width 1378 height 666
click at [504, 107] on div "Clinical Expense Summary Currency native trial New CRO New OCC Drag here to set…" at bounding box center [879, 424] width 1378 height 666
click at [1308, 456] on div "Clinical Expense Summary Currency native trial New CRO New OCC Drag here to set…" at bounding box center [879, 424] width 1378 height 666
click at [60, 258] on p "Journal entry" at bounding box center [104, 262] width 142 height 15
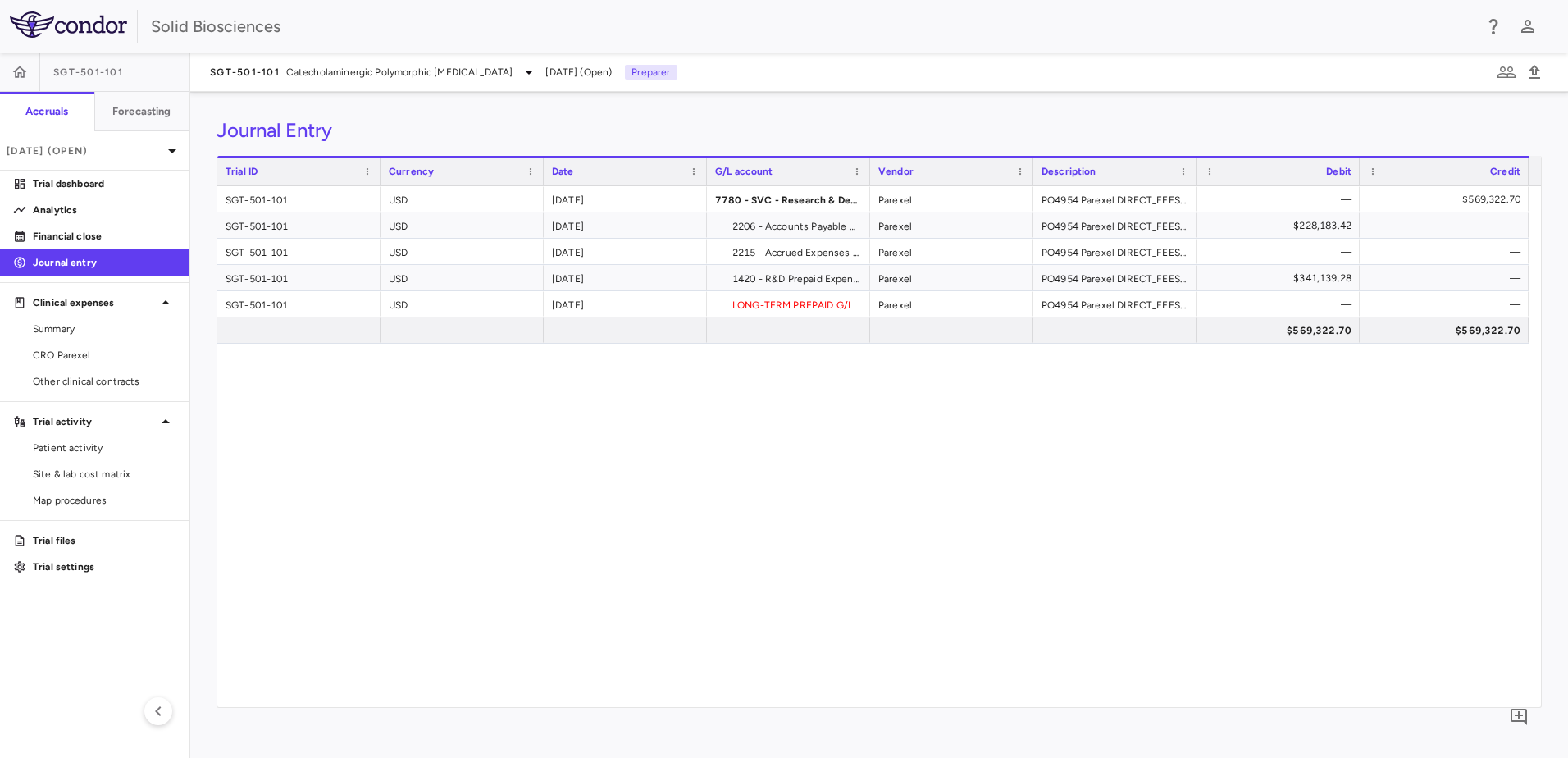
click at [980, 415] on div "SGT-501-101 USD 2025-09-30 7780 - SVC - Research & Development : Trials Expense…" at bounding box center [879, 446] width 1324 height 521
click at [802, 278] on div "1420 - R&D Prepaid Expenses" at bounding box center [788, 277] width 163 height 25
click at [793, 224] on div "2206 - Accounts Payable Gross Up/Down – R&D" at bounding box center [788, 224] width 163 height 25
click at [1304, 278] on div "$341,139.28" at bounding box center [1282, 278] width 141 height 26
click at [1486, 196] on div "$569,322.70" at bounding box center [1447, 199] width 146 height 26
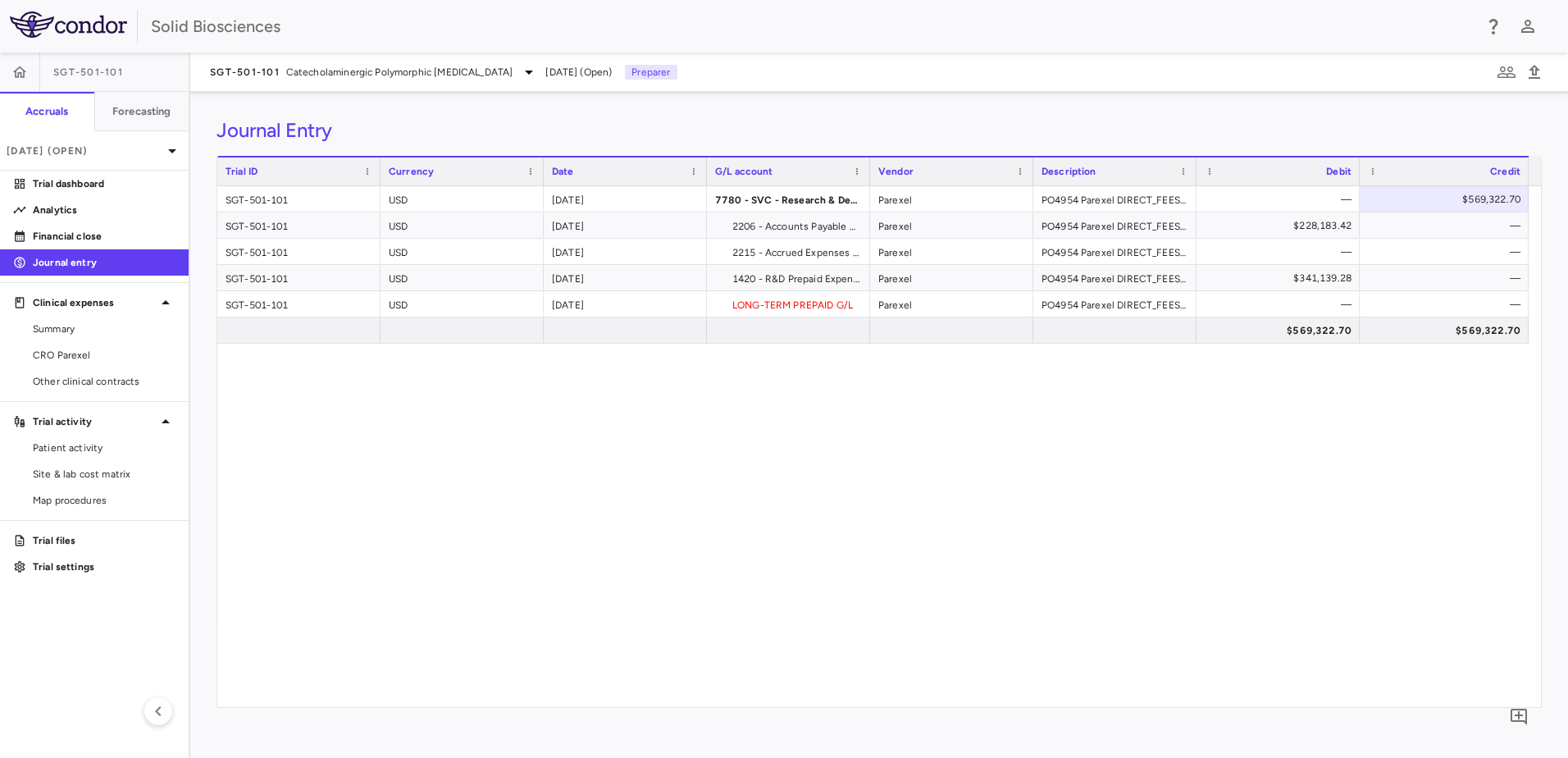
click at [734, 442] on div "SGT-501-101 USD 2025-09-30 7780 - SVC - Research & Development : Trials Expense…" at bounding box center [879, 446] width 1324 height 521
click at [298, 68] on span "Catecholaminergic Polymorphic Ventricular Tachycardia" at bounding box center [400, 72] width 227 height 15
click at [602, 115] on div at bounding box center [784, 379] width 1568 height 758
click at [521, 105] on div "Journal Entry Drag here to set row groups Drag here to set column labels Trial …" at bounding box center [879, 424] width 1378 height 666
click at [865, 468] on div "SGT-501-101 USD 2025-09-30 7780 - SVC - Research & Development : Trials Expense…" at bounding box center [879, 446] width 1324 height 521
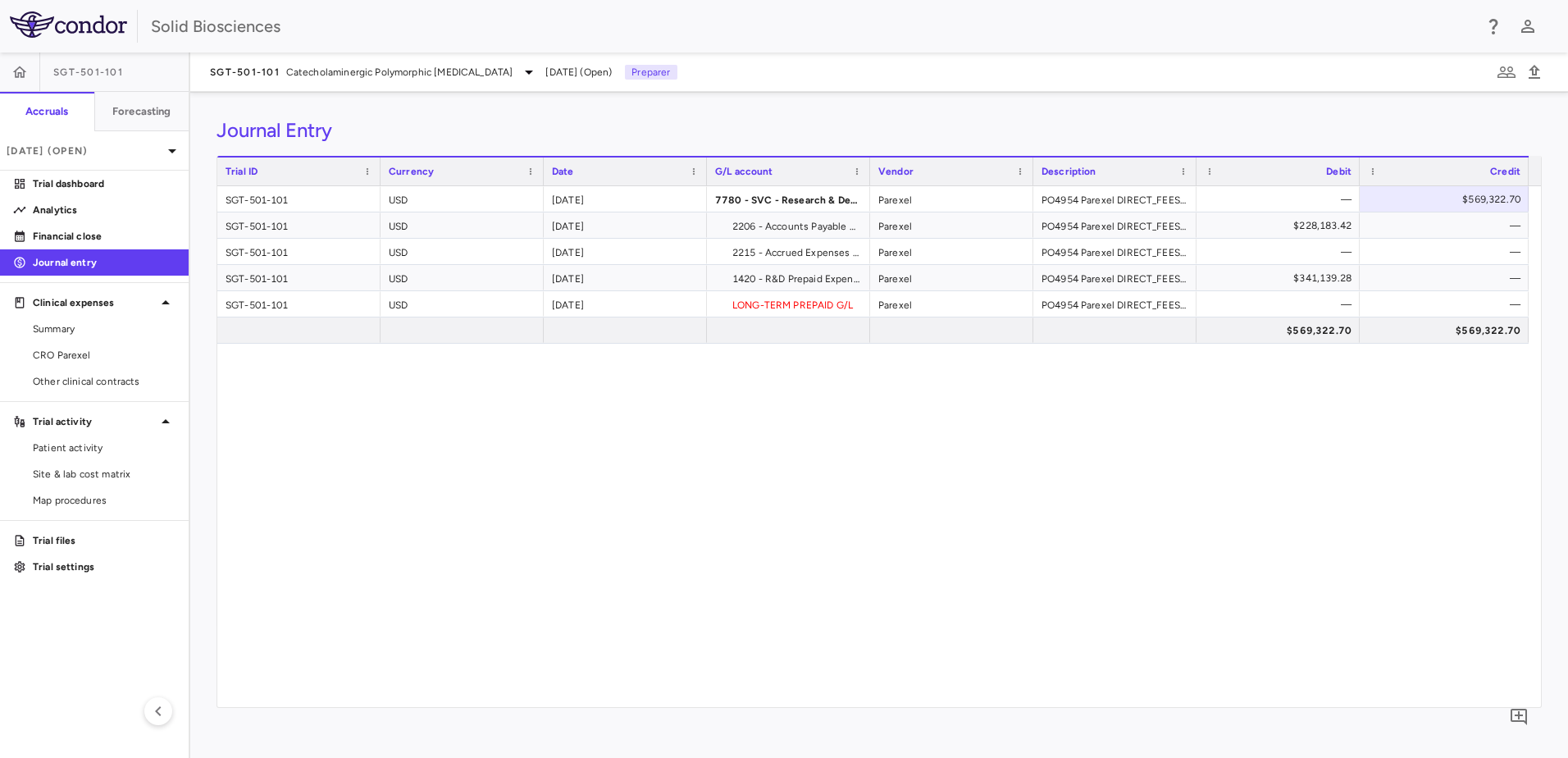
click at [433, 118] on div "Journal Entry" at bounding box center [879, 130] width 1325 height 24
click at [657, 431] on div "SGT-501-101 USD 2025-09-30 7780 - SVC - Research & Development : Trials Expense…" at bounding box center [879, 446] width 1324 height 521
click at [74, 329] on span "Summary" at bounding box center [104, 328] width 142 height 15
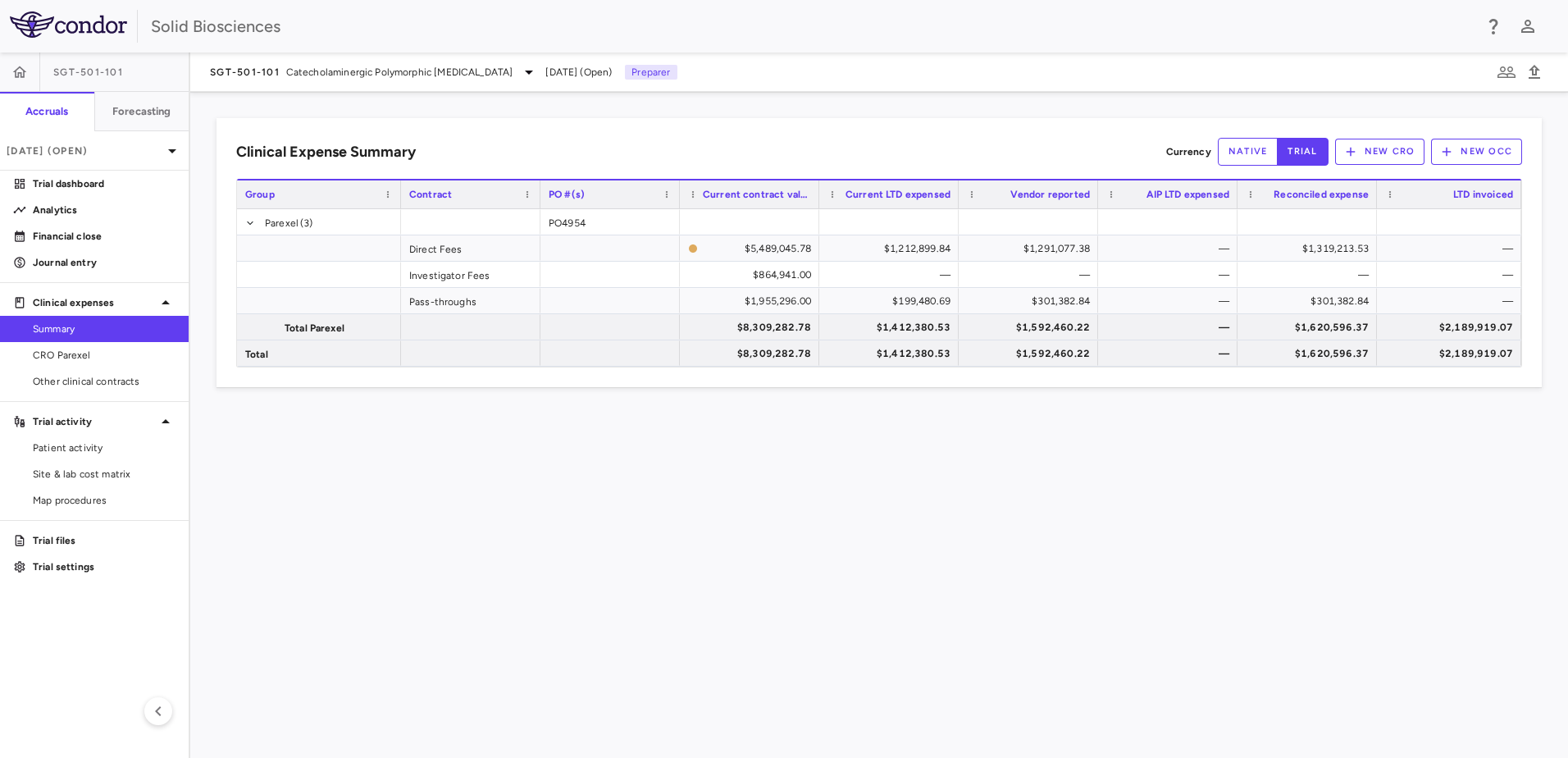
click at [1221, 557] on div "Clinical Expense Summary Currency native trial New CRO New OCC Drag here to set…" at bounding box center [879, 424] width 1378 height 666
click at [1219, 489] on div "Clinical Expense Summary Currency native trial New CRO New OCC Drag here to set…" at bounding box center [879, 424] width 1378 height 666
click at [61, 257] on p "Journal entry" at bounding box center [104, 262] width 142 height 15
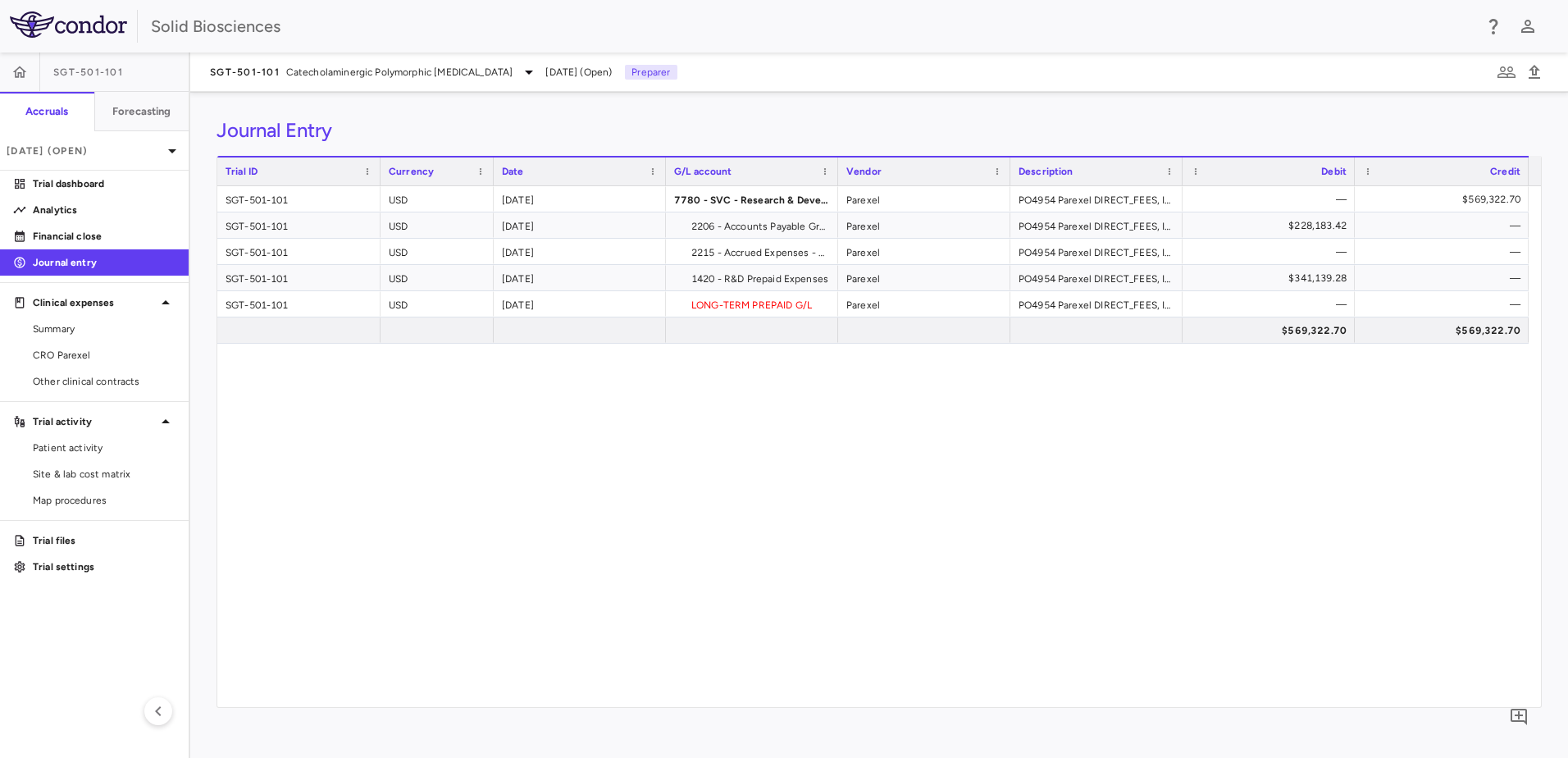
drag, startPoint x: 542, startPoint y: 164, endPoint x: 479, endPoint y: 176, distance: 64.1
click at [490, 176] on div at bounding box center [493, 171] width 7 height 28
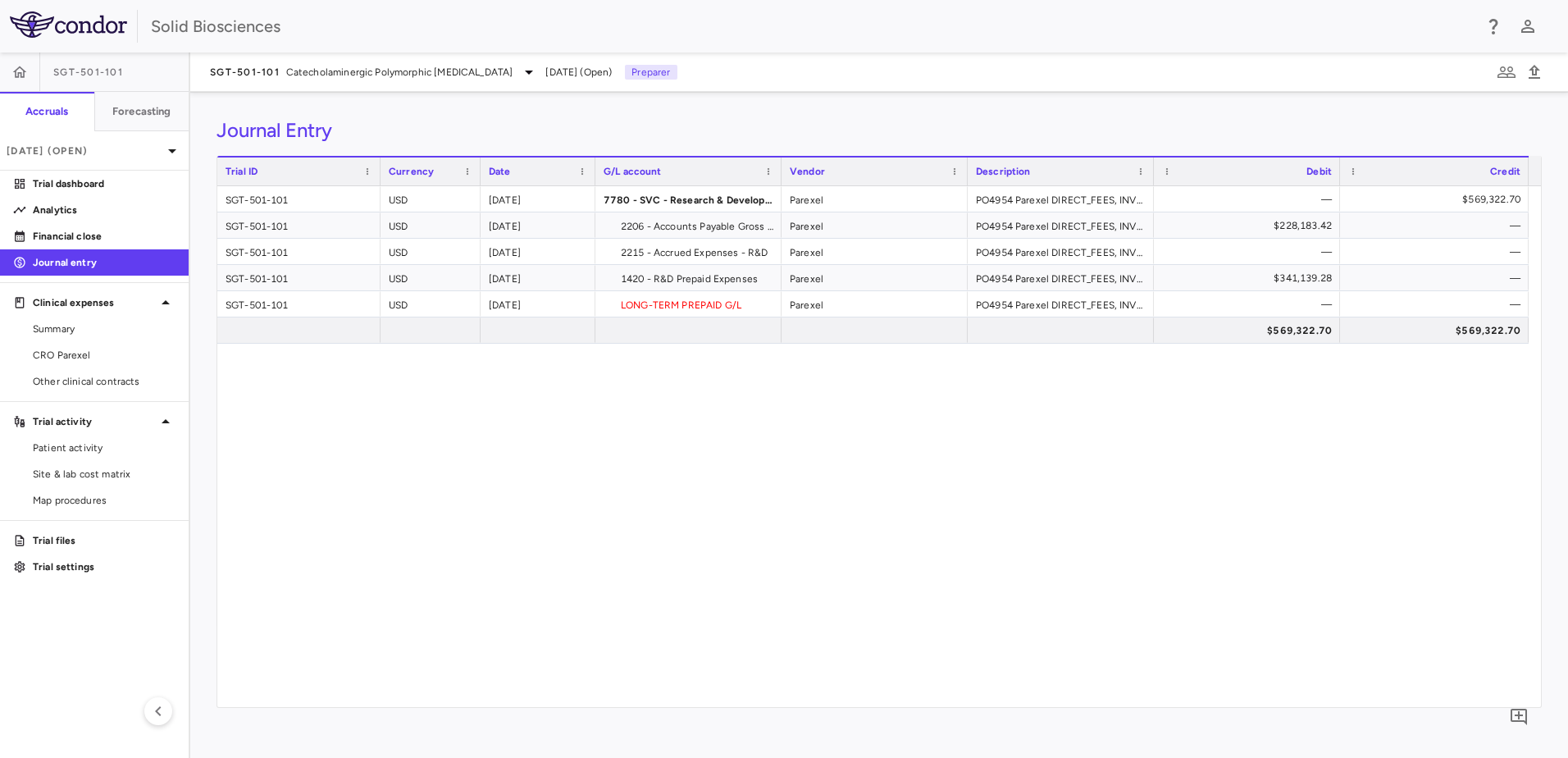
drag, startPoint x: 651, startPoint y: 166, endPoint x: 591, endPoint y: 174, distance: 60.5
click at [591, 174] on div at bounding box center [595, 171] width 7 height 28
click at [984, 445] on div "SGT-501-101 USD 2025-09-30 7780 - SVC - Research & Development : Trials Expense…" at bounding box center [879, 446] width 1324 height 521
click at [67, 351] on span "CRO Parexel" at bounding box center [104, 355] width 142 height 15
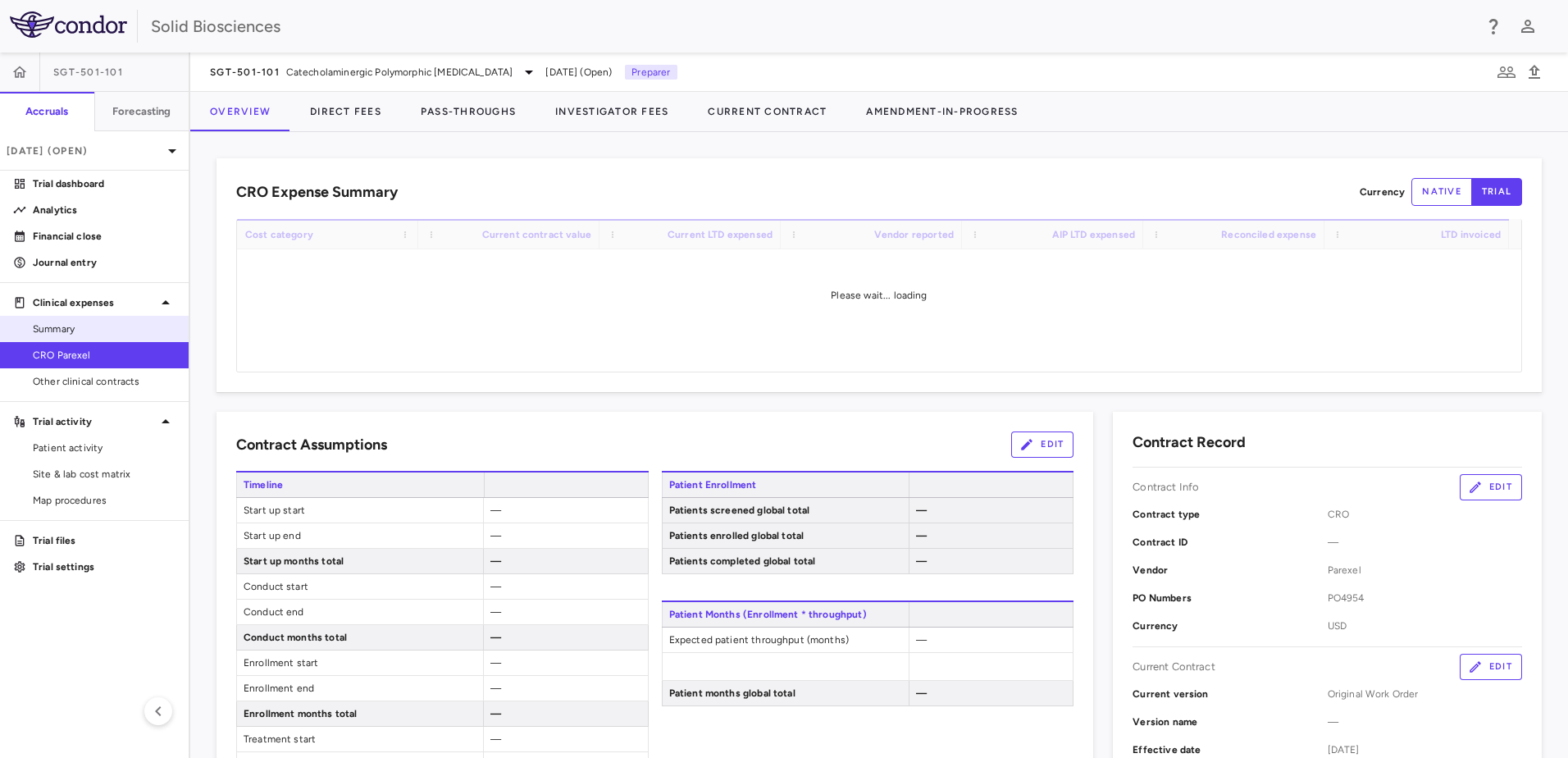
click at [69, 330] on span "Summary" at bounding box center [104, 328] width 142 height 15
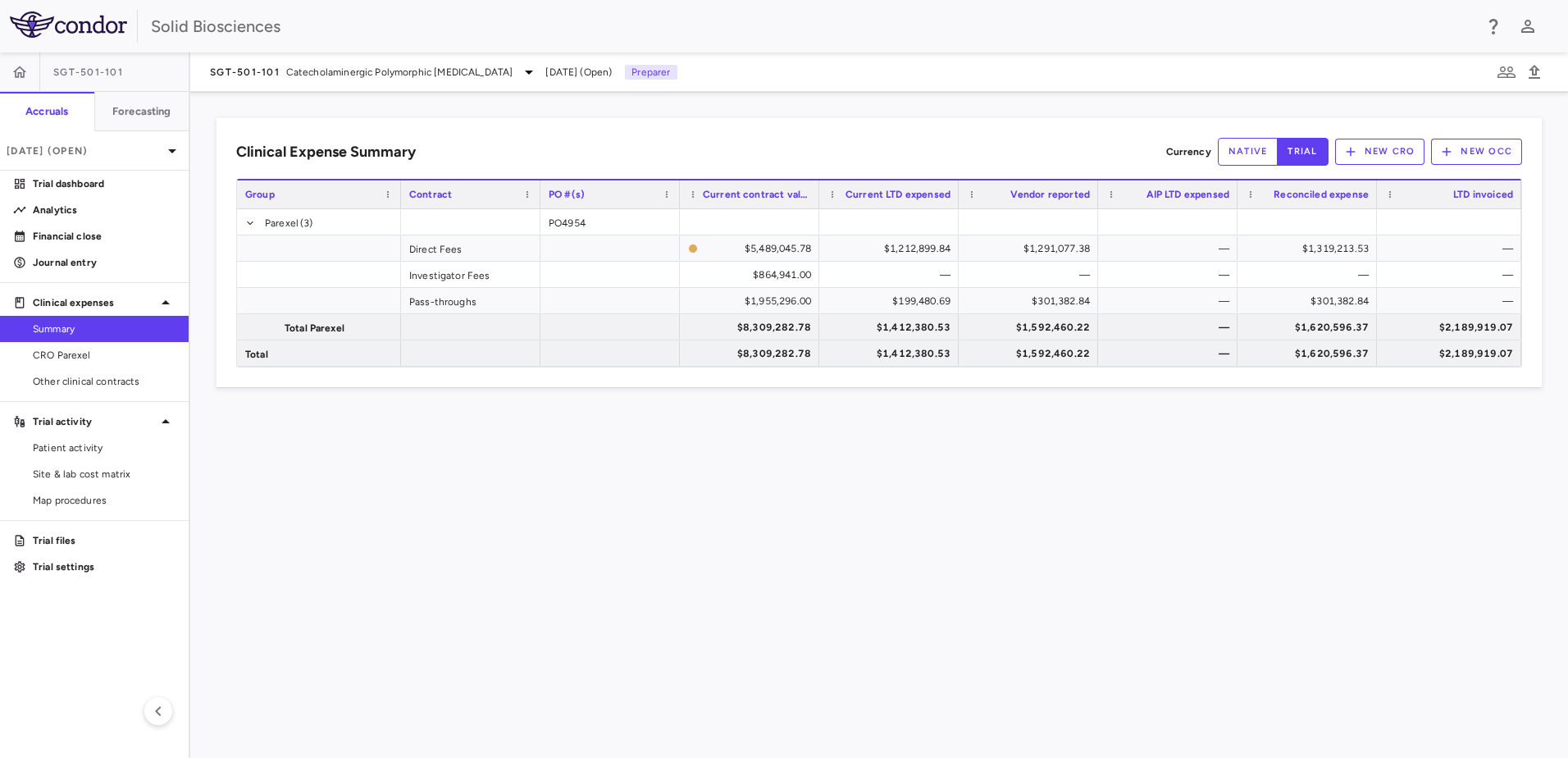
click at [1385, 448] on div "Clinical Expense Summary Currency native trial New CRO New OCC Drag here to set…" at bounding box center [879, 424] width 1378 height 666
click at [1239, 562] on div "Clinical Expense Summary Currency native trial New CRO New OCC Drag here to set…" at bounding box center [879, 424] width 1378 height 666
click at [562, 110] on div "Clinical Expense Summary Currency native trial New CRO New OCC Drag here to set…" at bounding box center [879, 424] width 1378 height 666
drag, startPoint x: 55, startPoint y: 261, endPoint x: 90, endPoint y: 268, distance: 35.7
click at [55, 260] on p "Journal entry" at bounding box center [104, 262] width 142 height 15
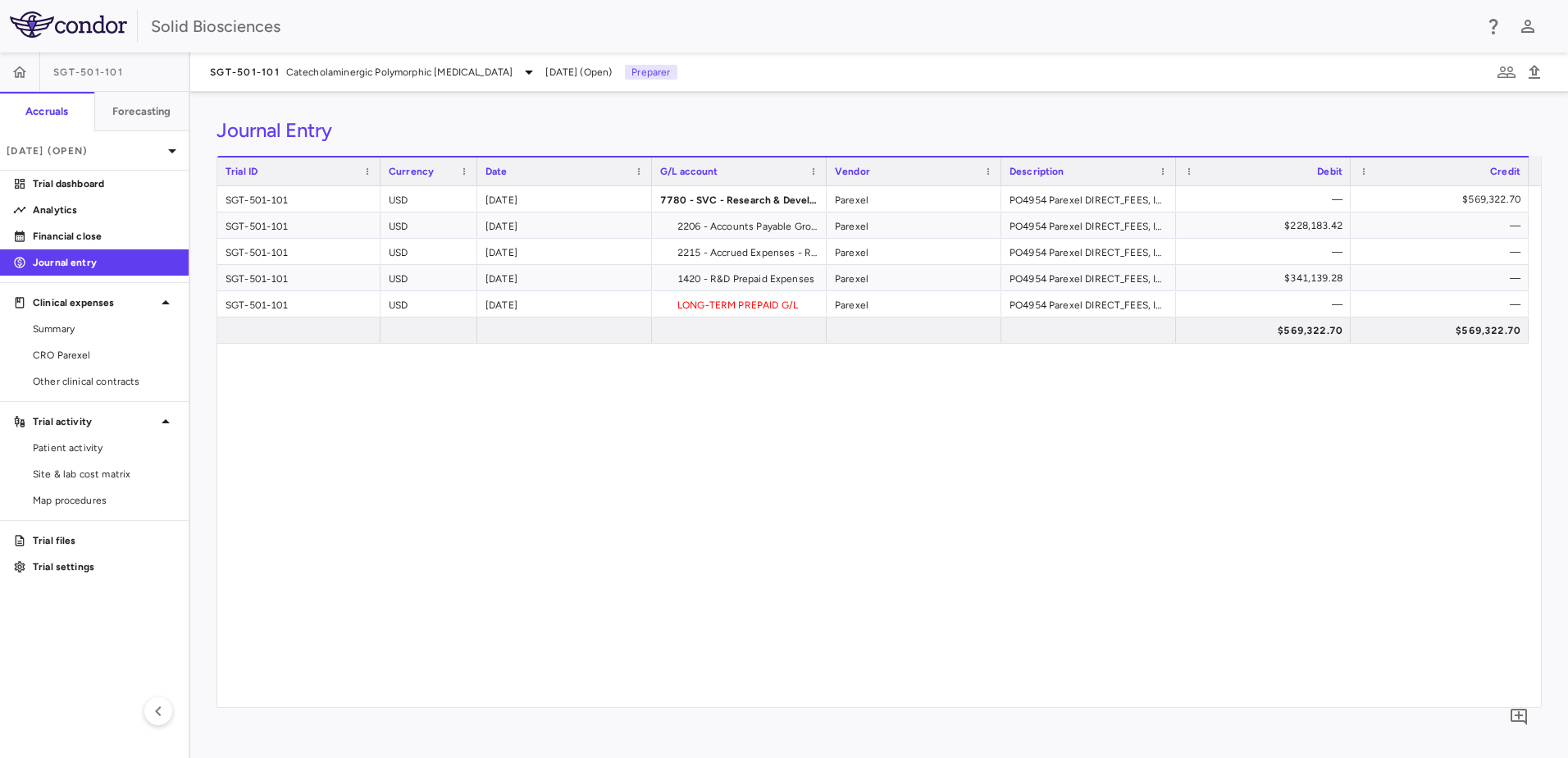
drag, startPoint x: 541, startPoint y: 168, endPoint x: 479, endPoint y: 191, distance: 66.1
click at [473, 191] on div "Trial ID Currency Date G/L account" at bounding box center [879, 431] width 1324 height 551
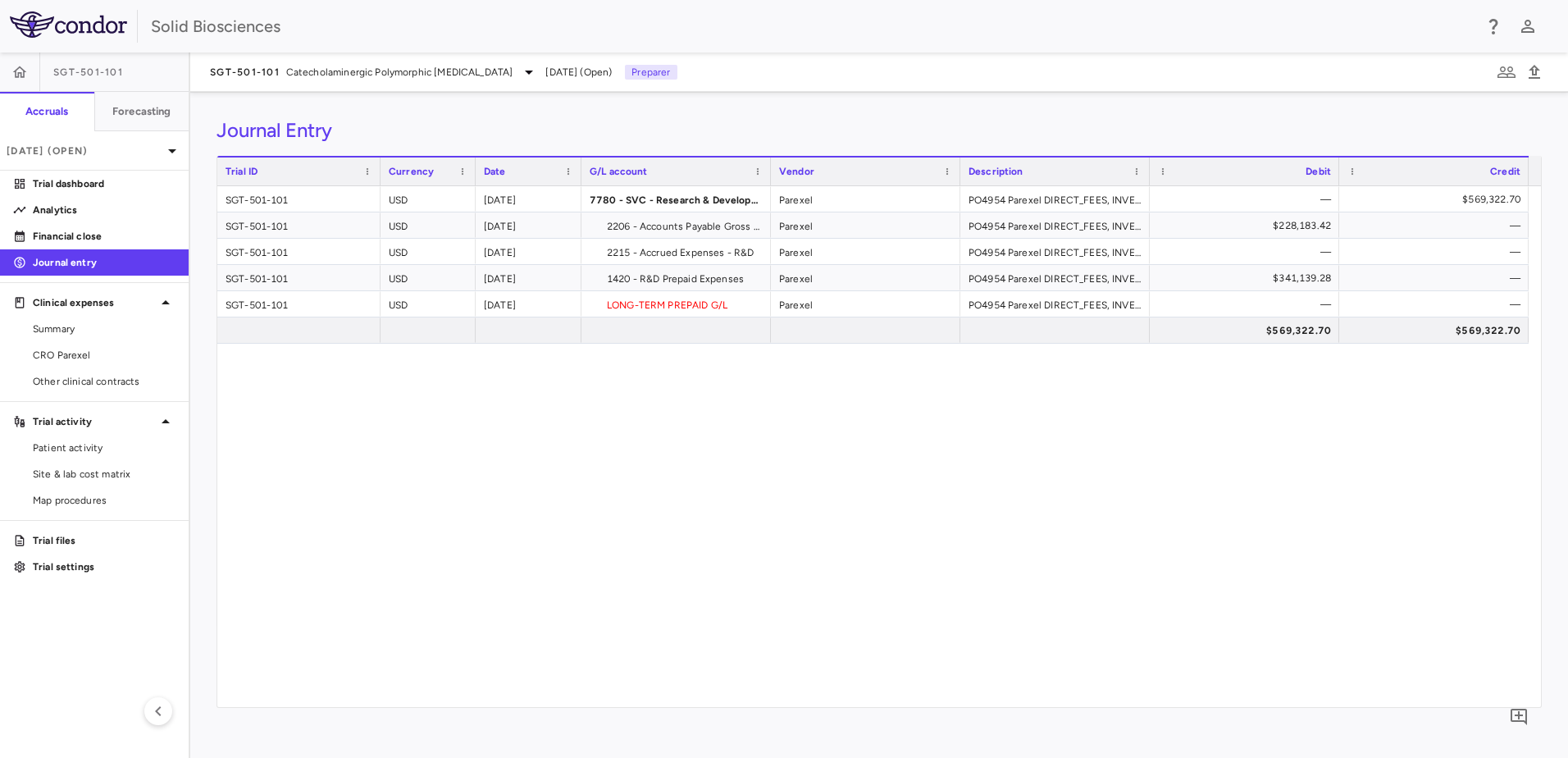
drag, startPoint x: 650, startPoint y: 169, endPoint x: 578, endPoint y: 183, distance: 73.3
click at [579, 183] on div at bounding box center [581, 171] width 7 height 28
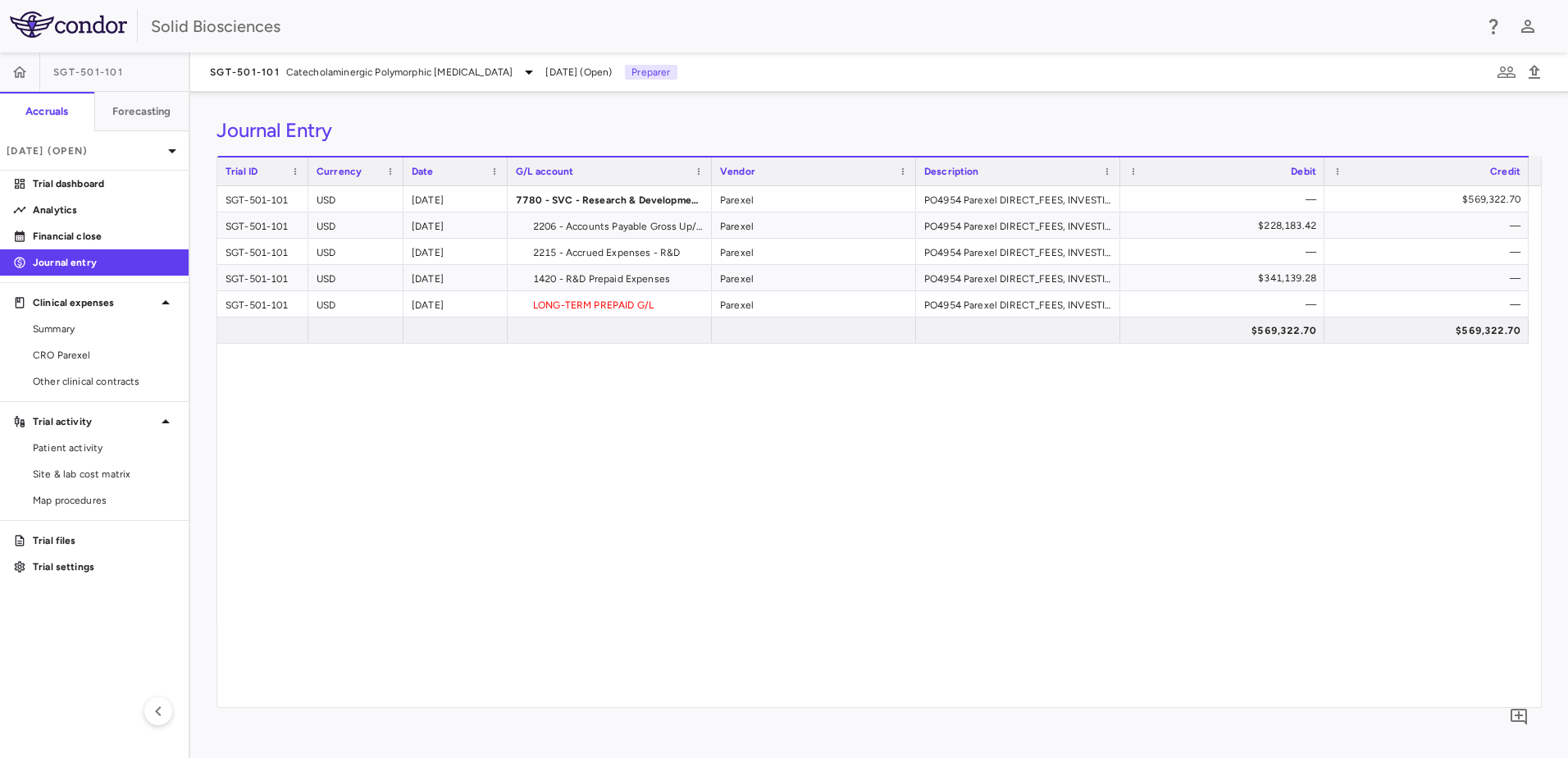
drag, startPoint x: 379, startPoint y: 166, endPoint x: 306, endPoint y: 177, distance: 73.8
click at [306, 177] on div at bounding box center [308, 171] width 7 height 28
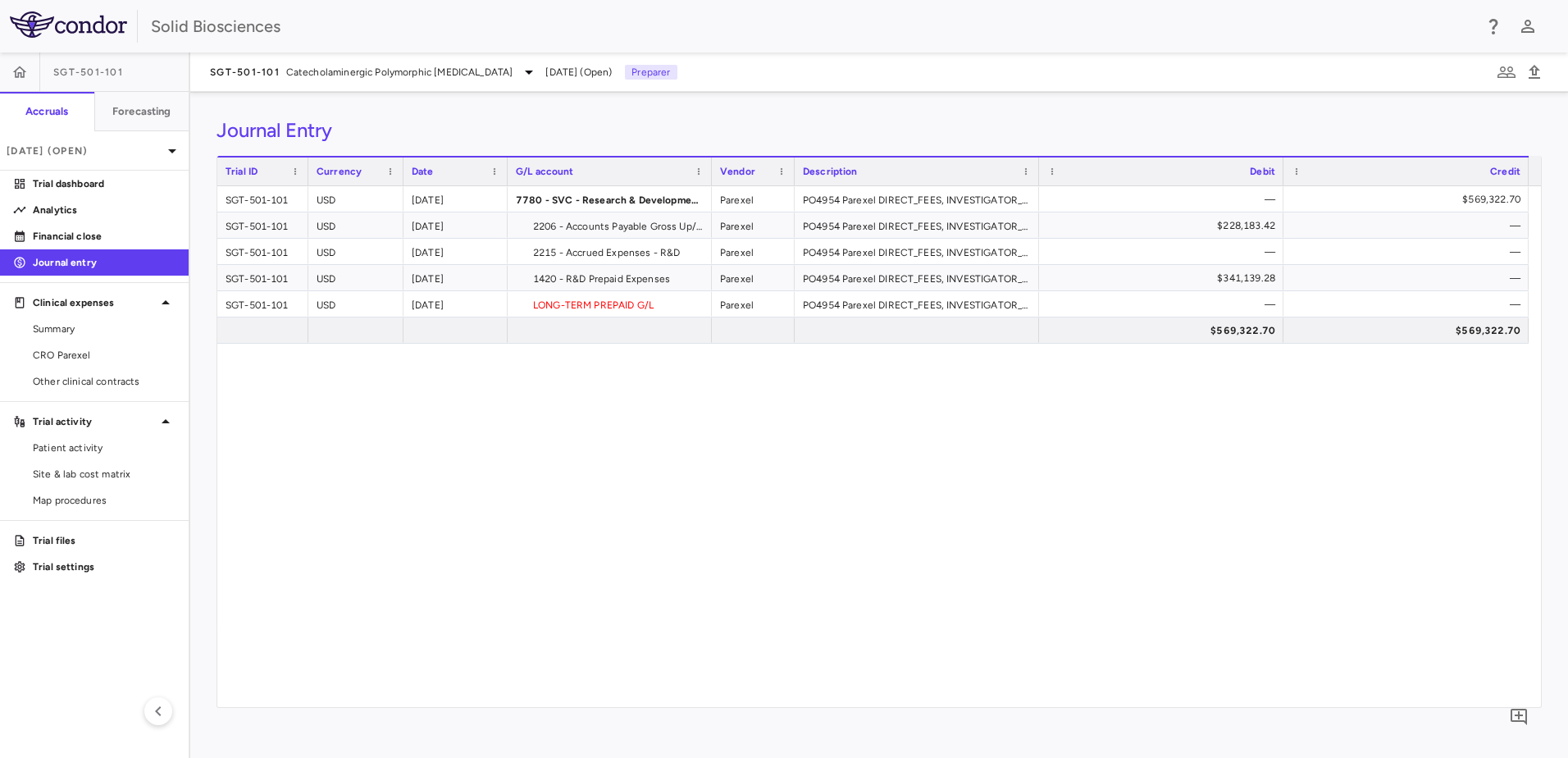
drag, startPoint x: 914, startPoint y: 169, endPoint x: 792, endPoint y: 190, distance: 123.8
click at [792, 190] on div "Trial ID Currency Date G/L account" at bounding box center [879, 431] width 1324 height 551
click at [1153, 454] on div "SGT-501-101 USD 2025-09-30 7780 - SVC - Research & Development : Trials Expense…" at bounding box center [879, 446] width 1324 height 521
click at [812, 500] on div "SGT-501-101 USD 2025-09-30 7780 - SVC - Research & Development : Trials Expense…" at bounding box center [879, 446] width 1324 height 521
click at [1097, 568] on div "SGT-501-101 USD 2025-09-30 7780 - SVC - Research & Development : Trials Expense…" at bounding box center [879, 446] width 1324 height 521
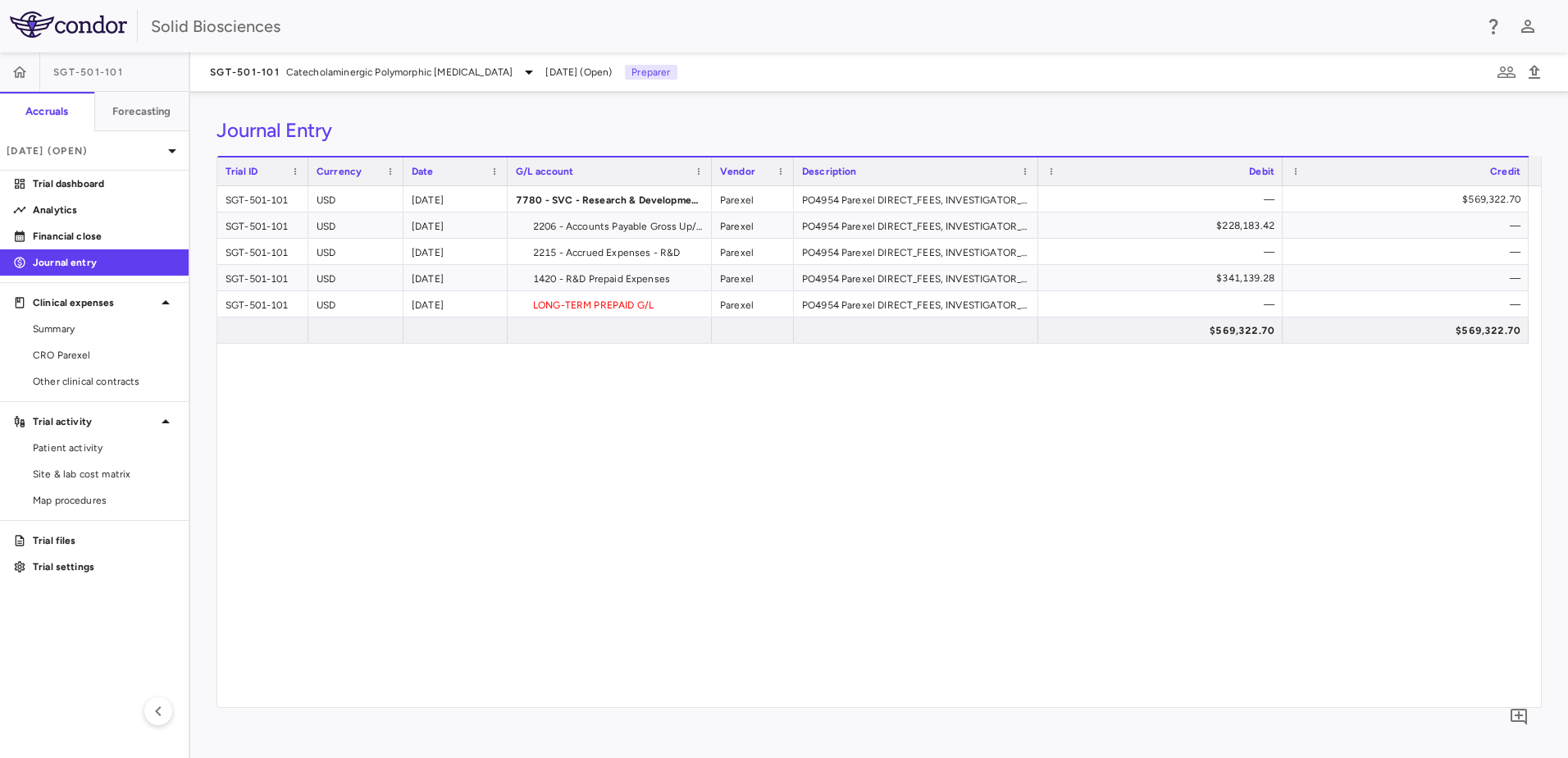
click at [469, 522] on div "SGT-501-101 USD 2025-09-30 7780 - SVC - Research & Development : Trials Expense…" at bounding box center [879, 446] width 1324 height 521
click at [344, 417] on div "SGT-501-101 USD 2025-09-30 7780 - SVC - Research & Development : Trials Expense…" at bounding box center [879, 446] width 1324 height 521
click at [418, 546] on div "SGT-501-101 USD 2025-09-30 7780 - SVC - Research & Development : Trials Expense…" at bounding box center [879, 446] width 1324 height 521
click at [709, 499] on div "SGT-501-101 USD 2025-09-30 7780 - SVC - Research & Development : Trials Expense…" at bounding box center [879, 446] width 1324 height 521
click at [530, 542] on div "SGT-501-101 USD 2025-09-30 7780 - SVC - Research & Development : Trials Expense…" at bounding box center [879, 446] width 1324 height 521
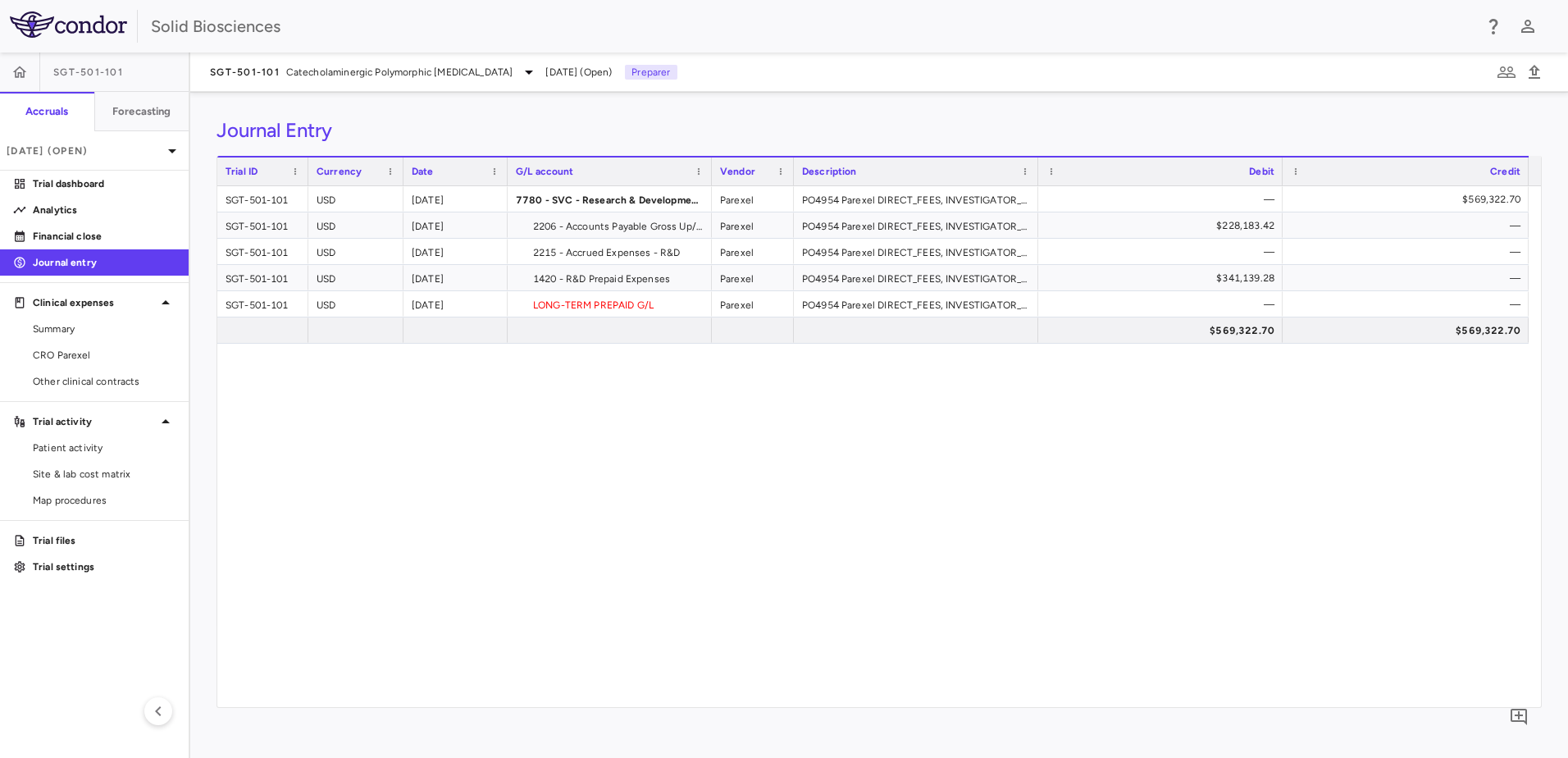
click at [474, 486] on div "SGT-501-101 USD 2025-09-30 7780 - SVC - Research & Development : Trials Expense…" at bounding box center [879, 446] width 1324 height 521
click at [28, 73] on button "button" at bounding box center [19, 72] width 39 height 39
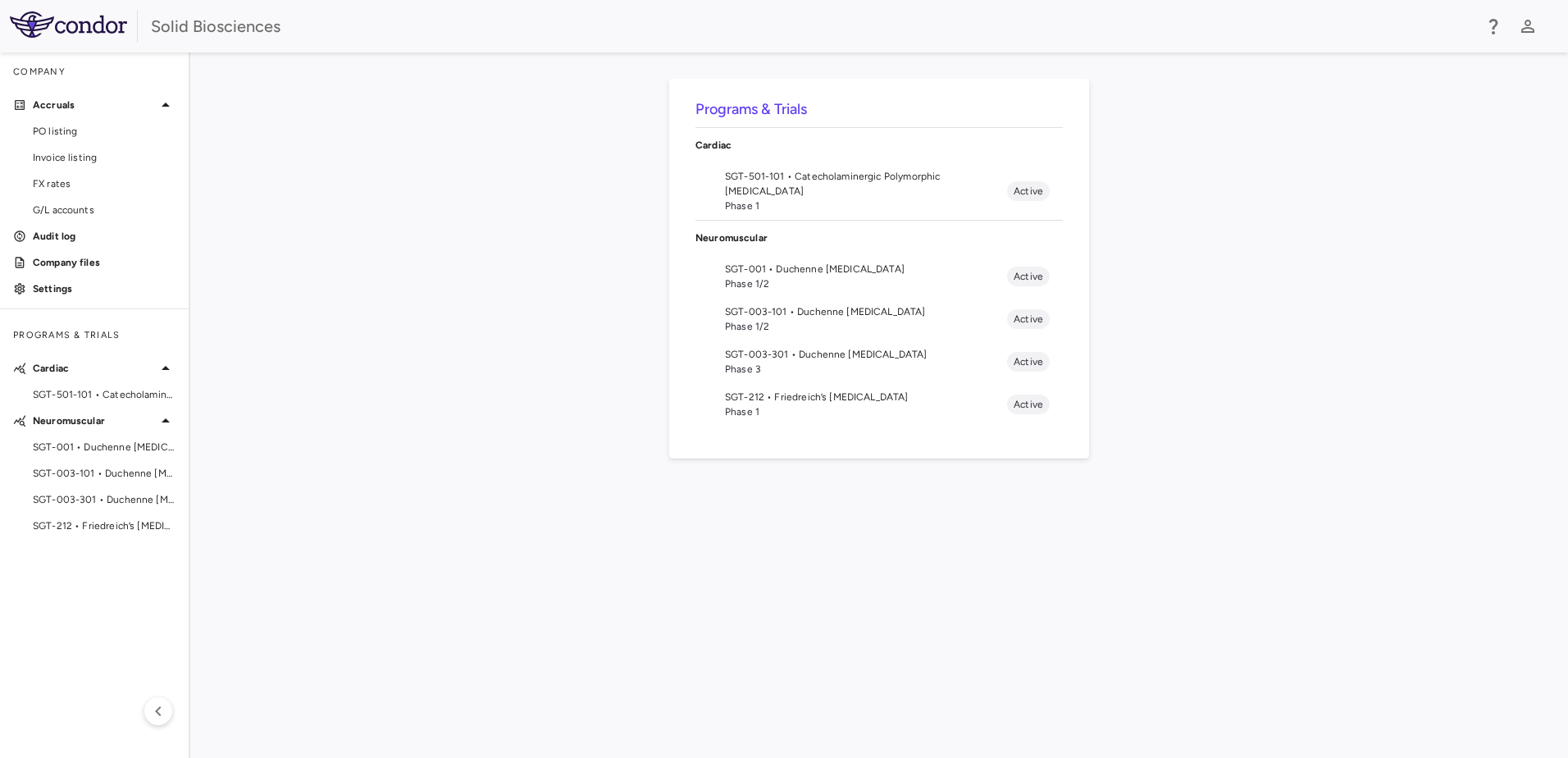
click at [467, 385] on div "Programs & Trials Cardiac SGT-501-101 • Catecholaminergic Polymorphic Ventricul…" at bounding box center [879, 405] width 1325 height 653
click at [382, 427] on div "Programs & Trials Cardiac SGT-501-101 • Catecholaminergic Polymorphic Ventricul…" at bounding box center [879, 405] width 1325 height 653
click at [104, 388] on span "SGT-501-101 • Catecholaminergic Polymorphic Ventricular Tachycardia" at bounding box center [104, 394] width 142 height 15
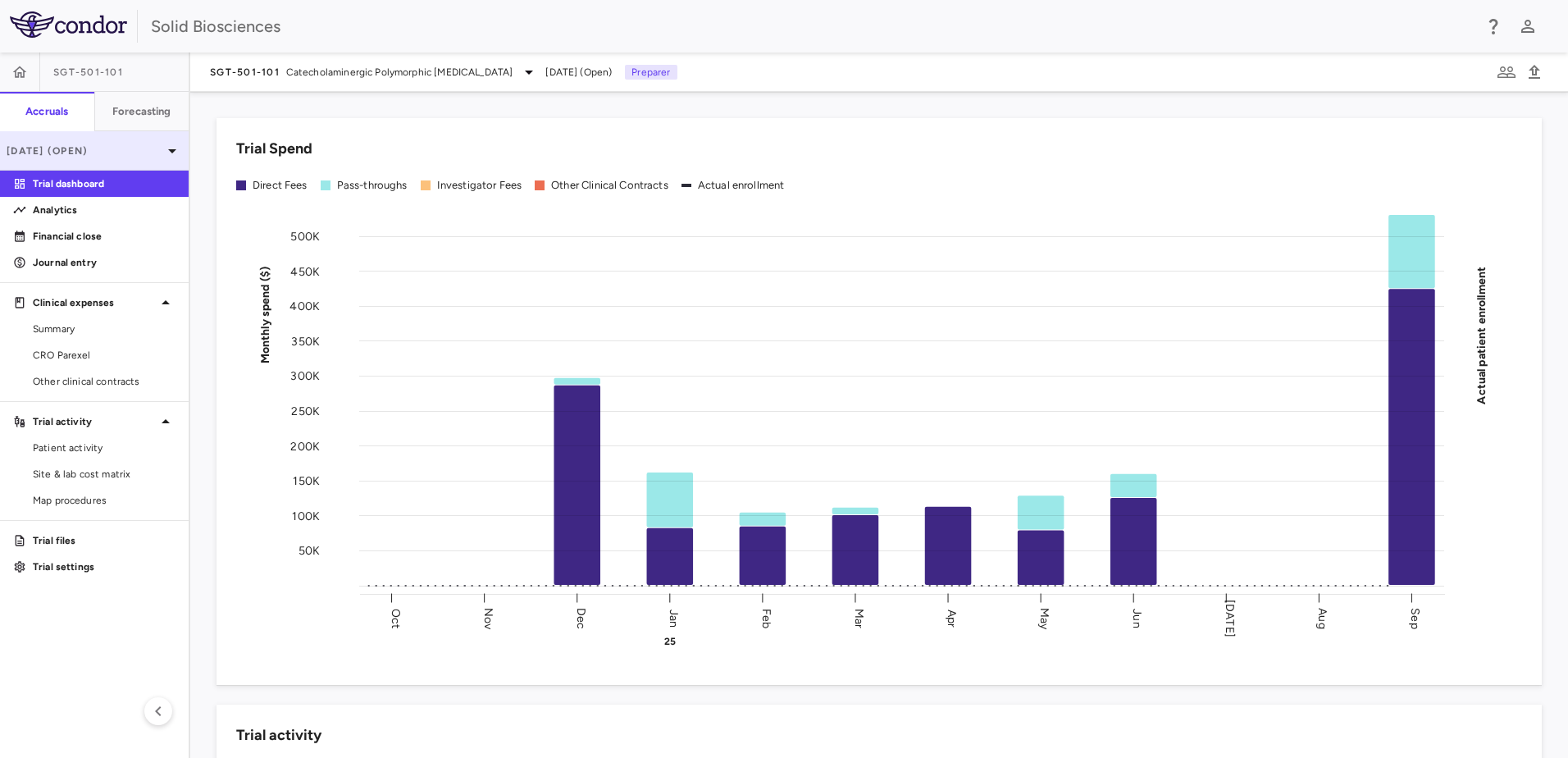
click at [123, 156] on p "[DATE] (Open)" at bounding box center [85, 150] width 155 height 15
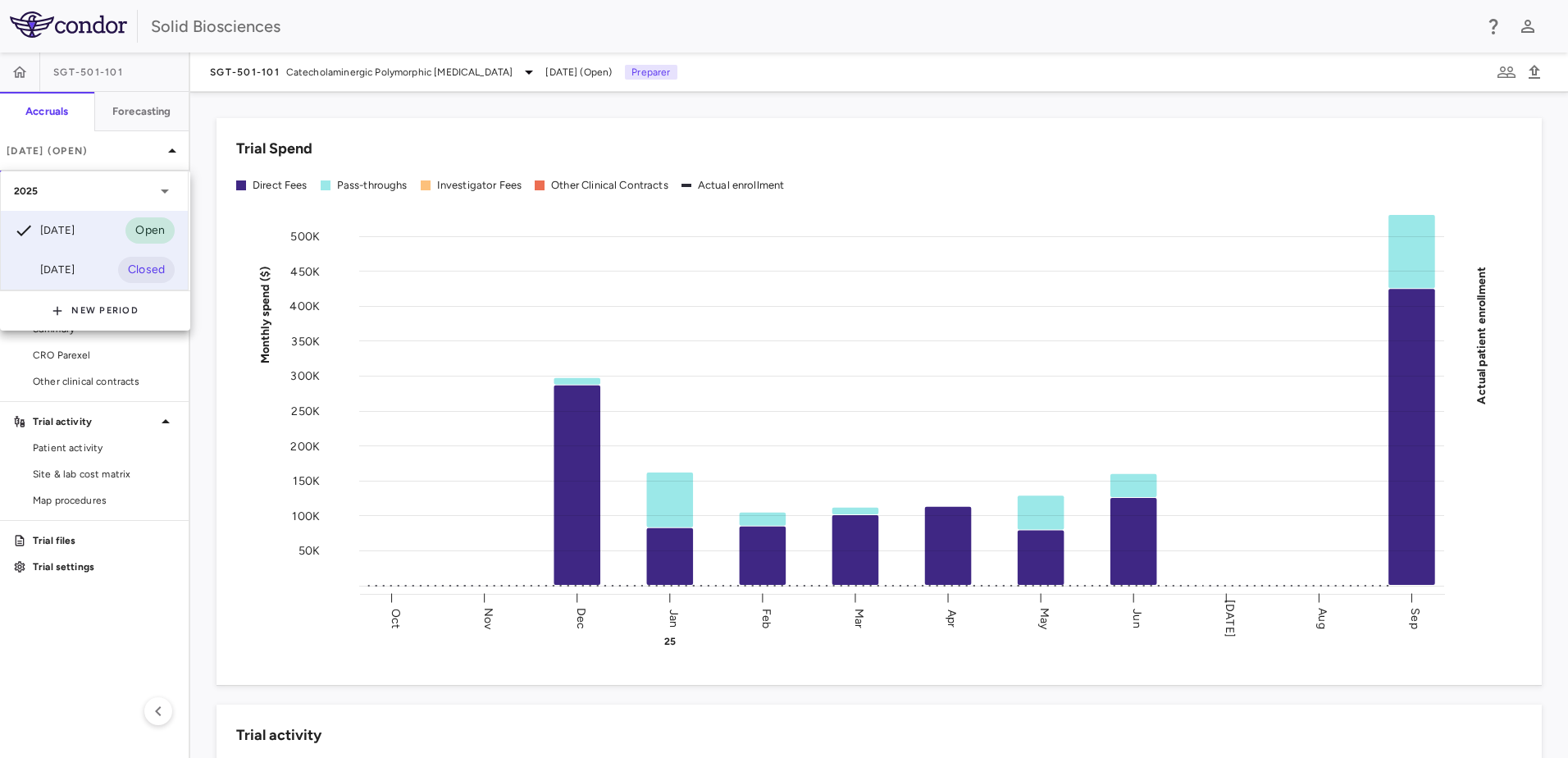
click at [74, 267] on div "Jun 2025" at bounding box center [45, 270] width 61 height 20
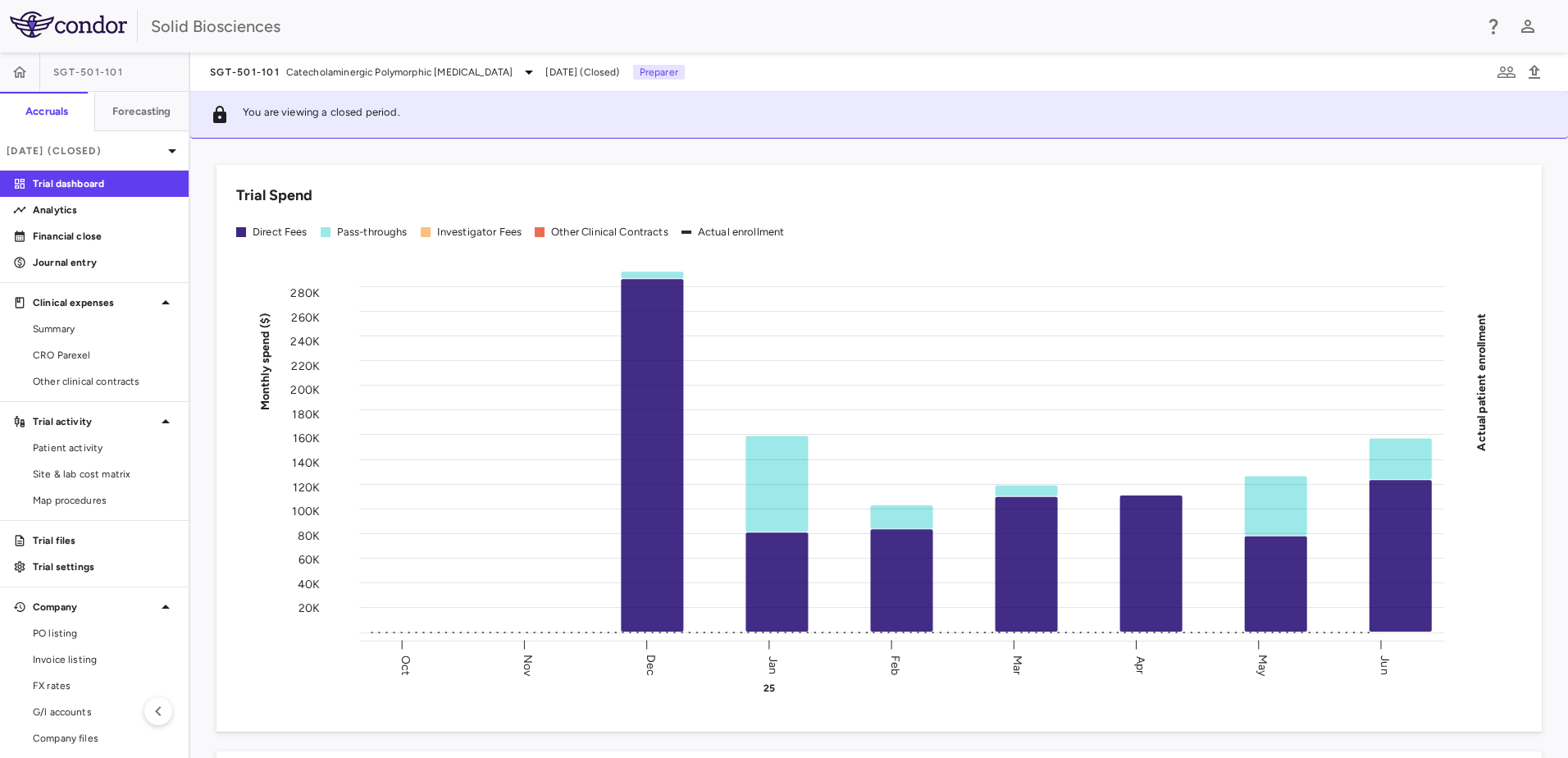
click at [203, 229] on div "Trial Spend Direct Fees Pass-throughs Investigator Fees Other Clinical Contract…" at bounding box center [869, 438] width 1345 height 587
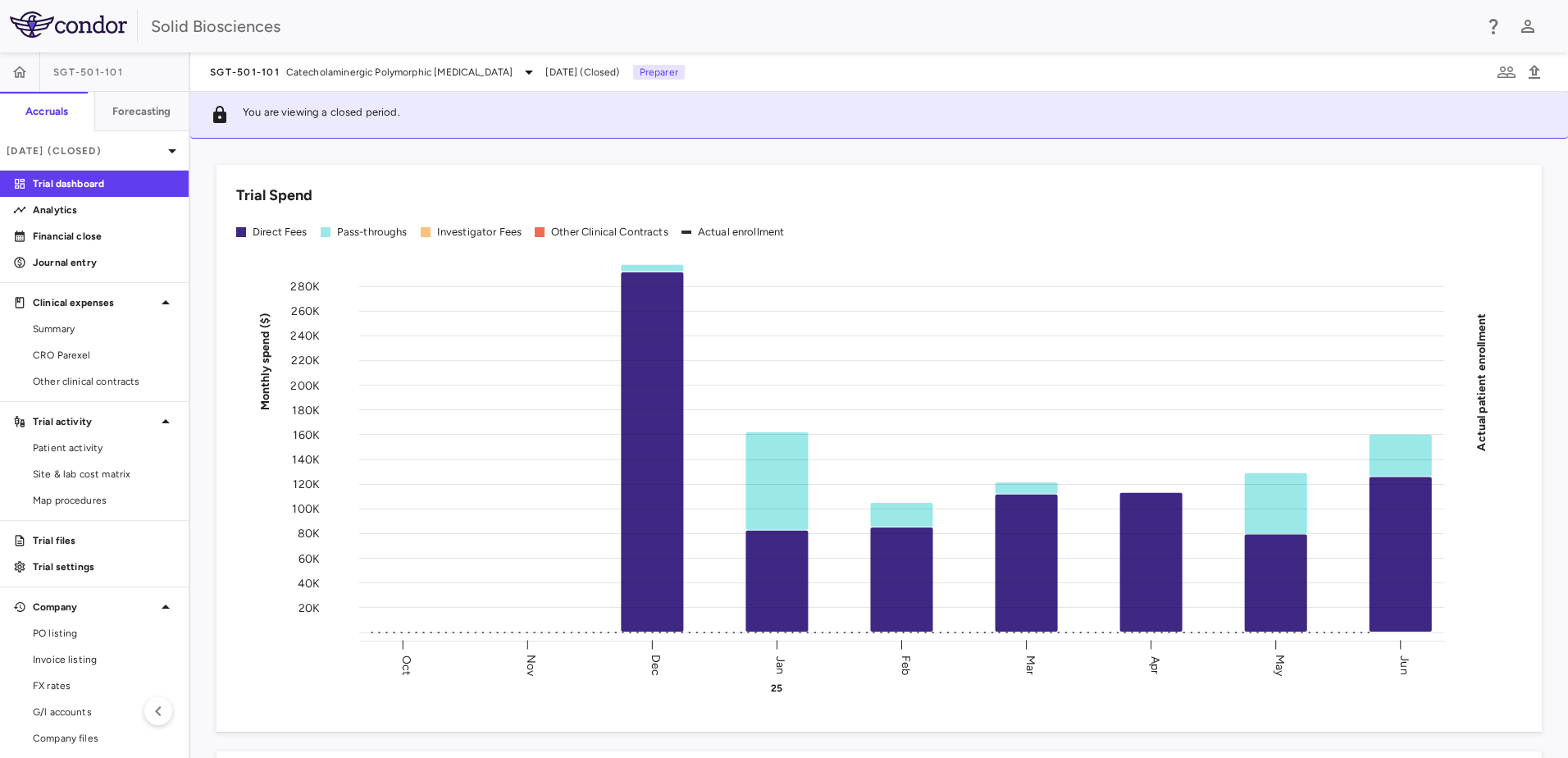
click at [343, 155] on div "Trial Spend Direct Fees Pass-throughs Investigator Fees Other Clinical Contract…" at bounding box center [869, 438] width 1345 height 587
click at [83, 331] on span "Summary" at bounding box center [104, 328] width 142 height 15
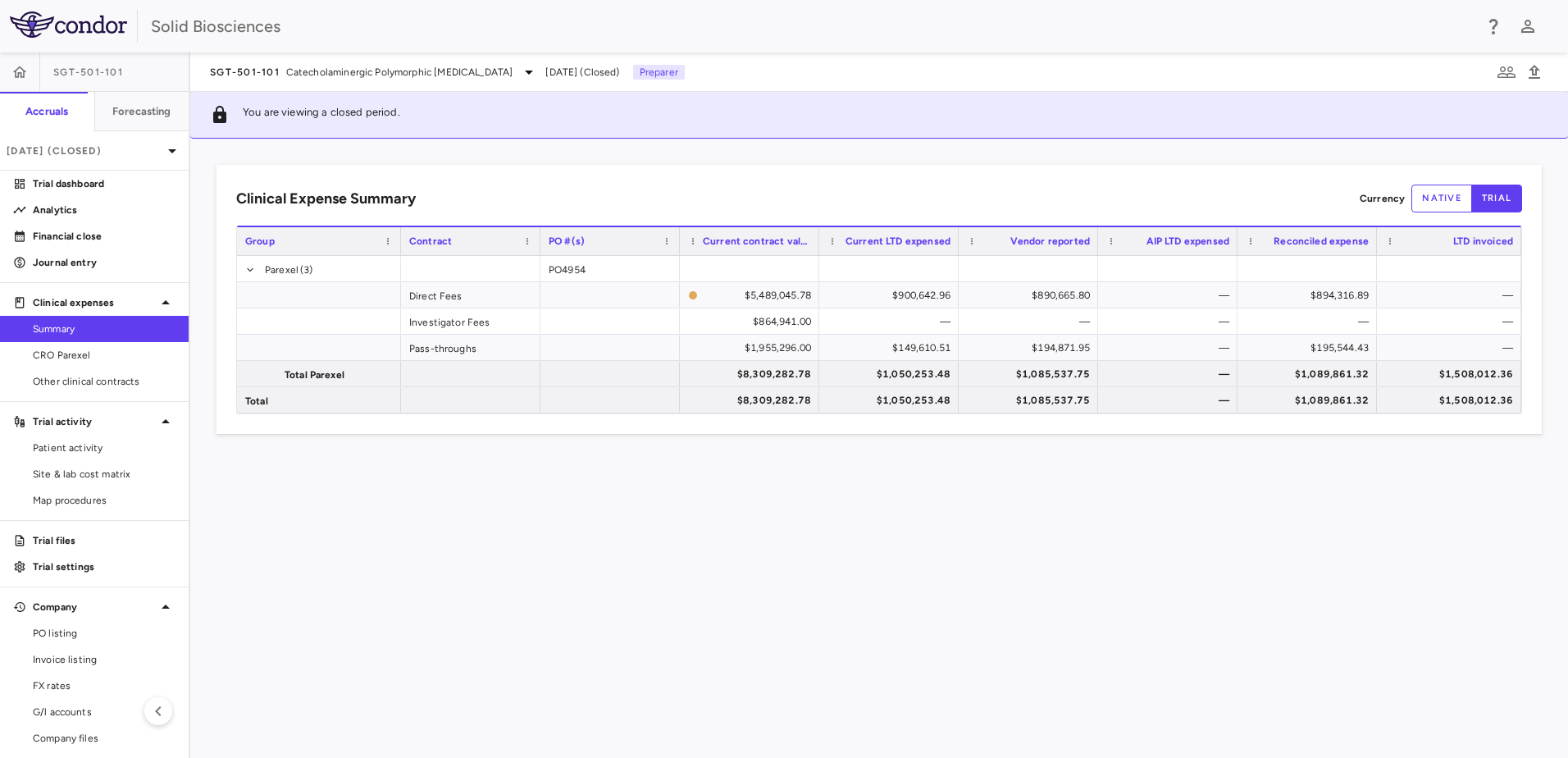
click at [433, 485] on div "Clinical Expense Summary Currency native trial Drag here to set column labels G…" at bounding box center [879, 448] width 1378 height 619
